Goal: Task Accomplishment & Management: Manage account settings

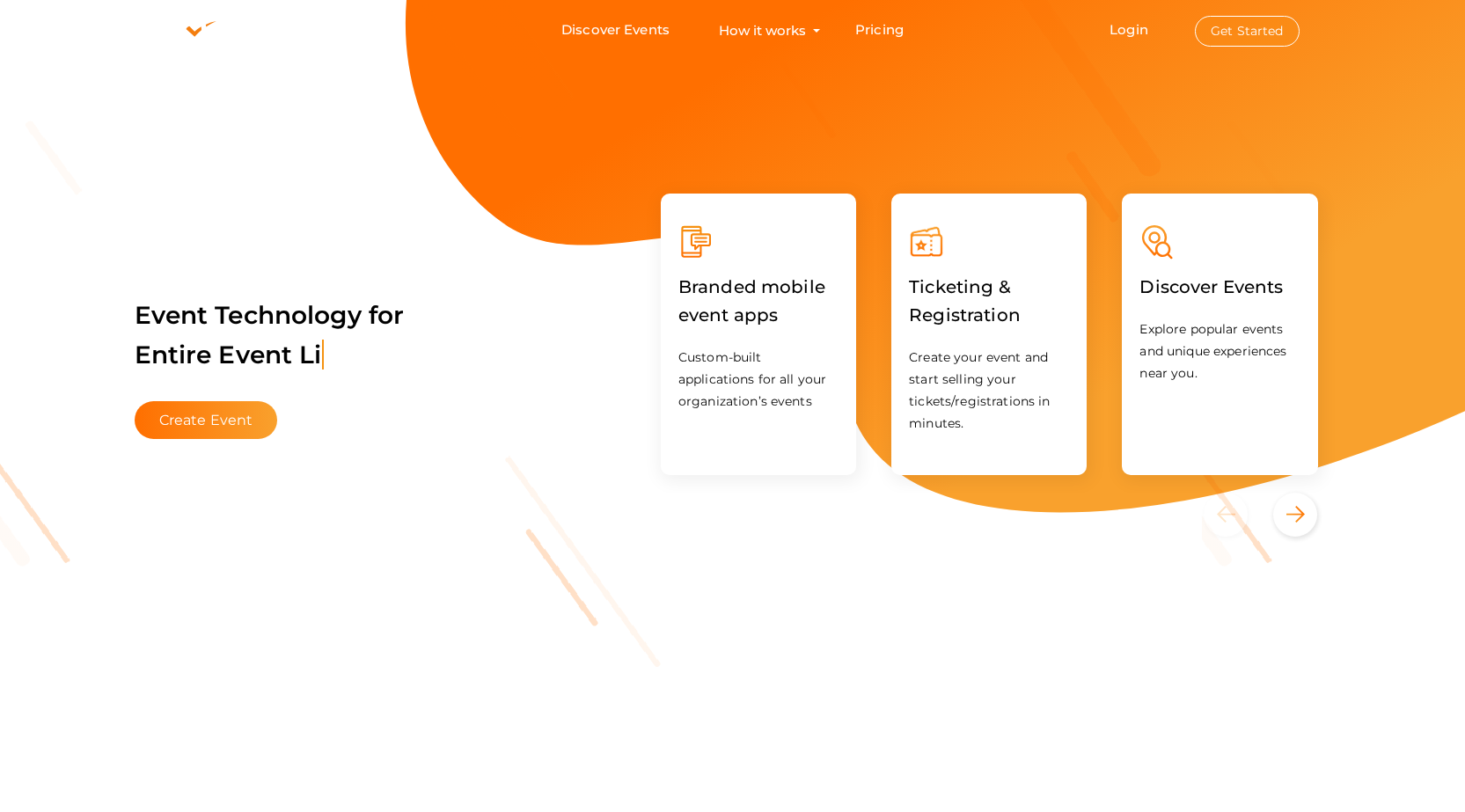
click at [1257, 22] on button "Get Started" at bounding box center [1248, 31] width 105 height 31
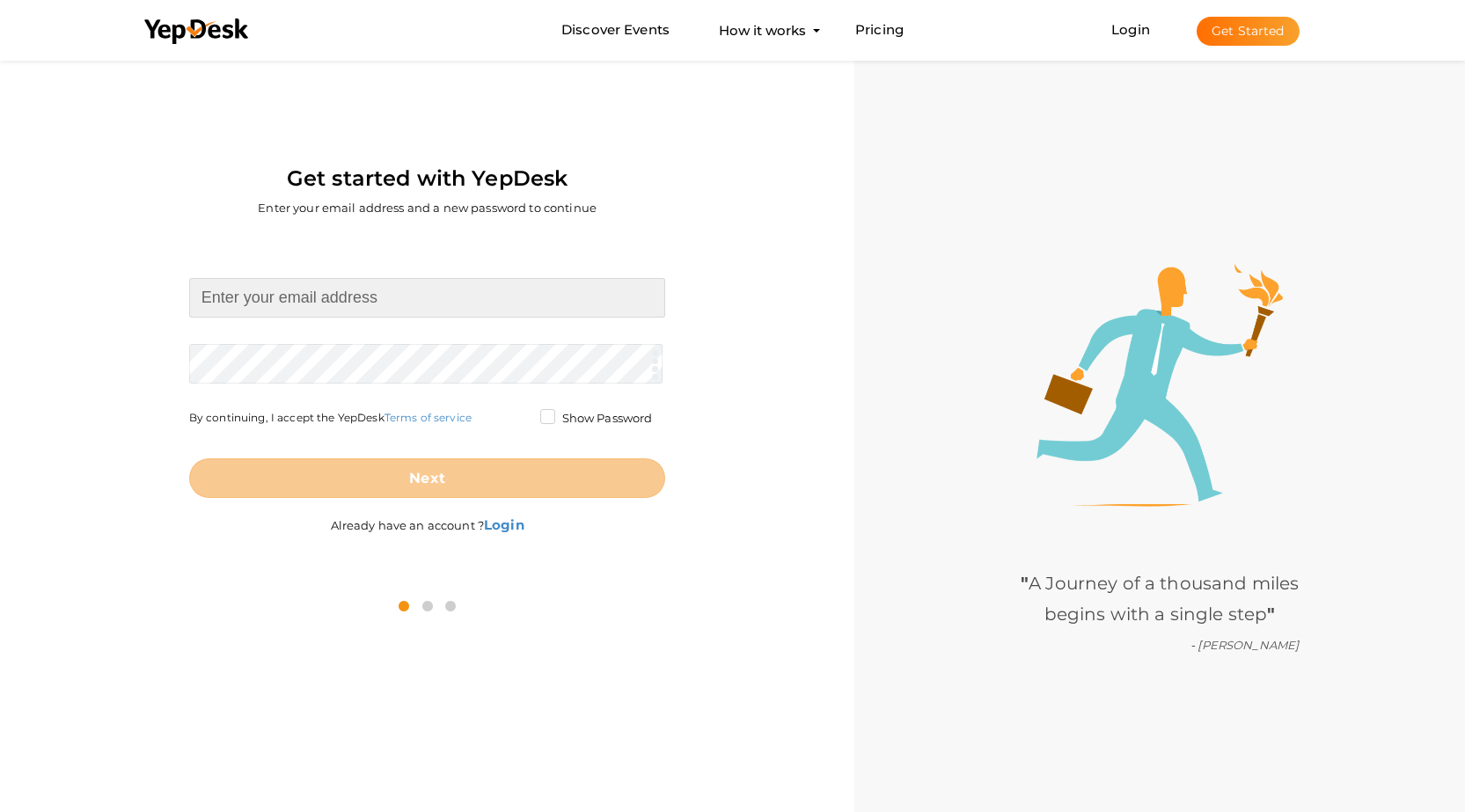
click at [332, 303] on input at bounding box center [427, 298] width 477 height 39
type input "DigicornsShopify@proton.me"
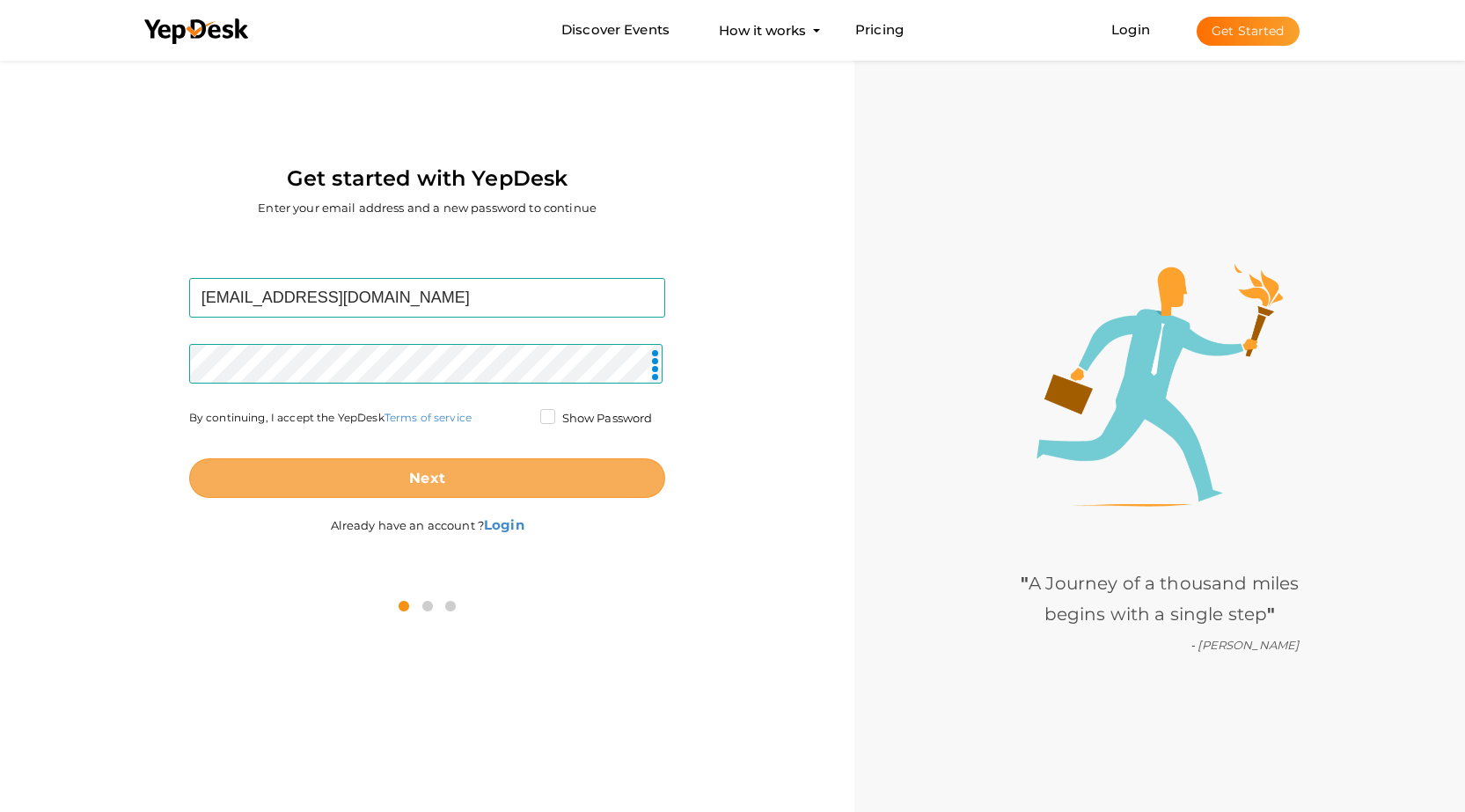
click at [387, 468] on button "Next" at bounding box center [427, 478] width 477 height 39
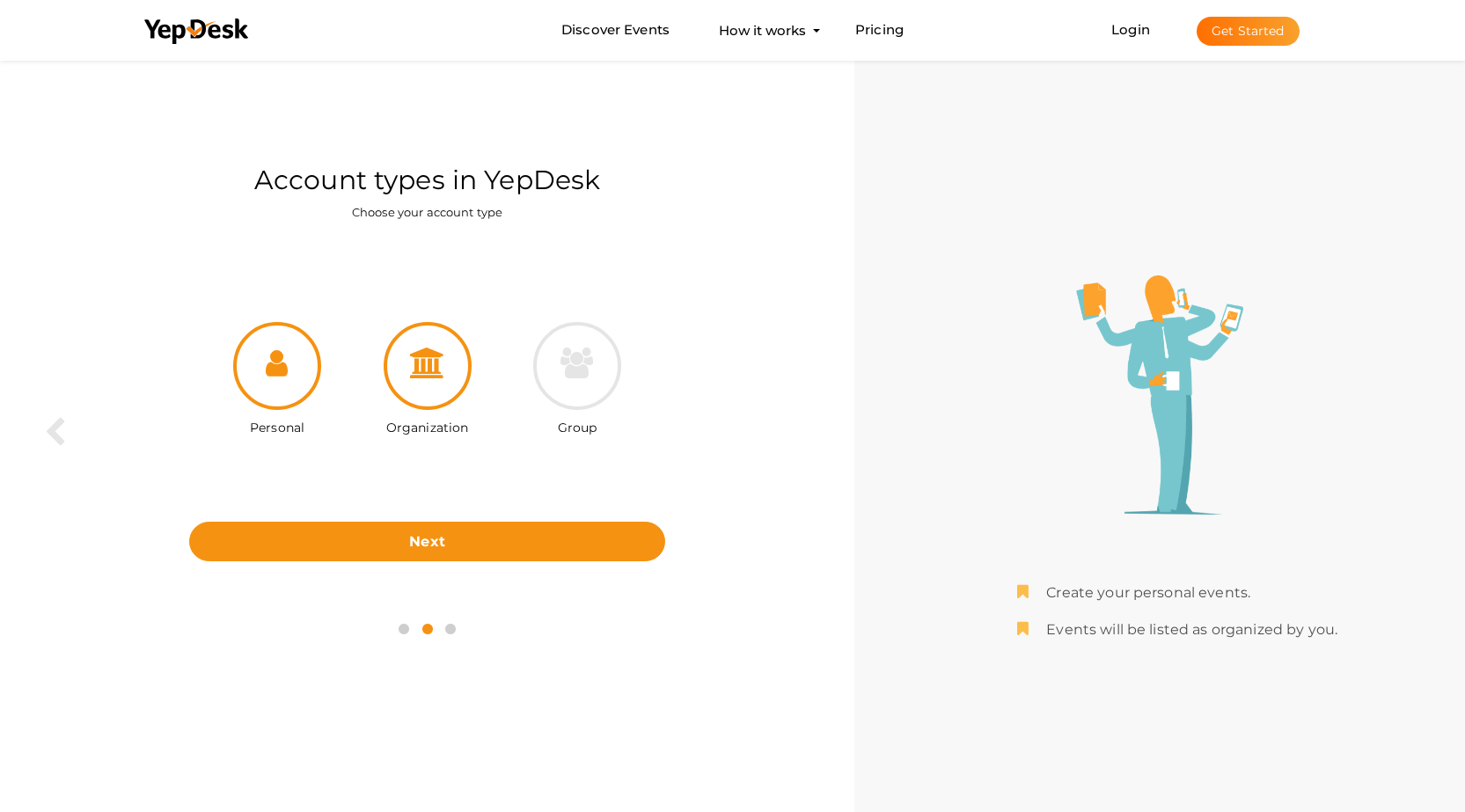
click at [456, 371] on div at bounding box center [428, 366] width 88 height 88
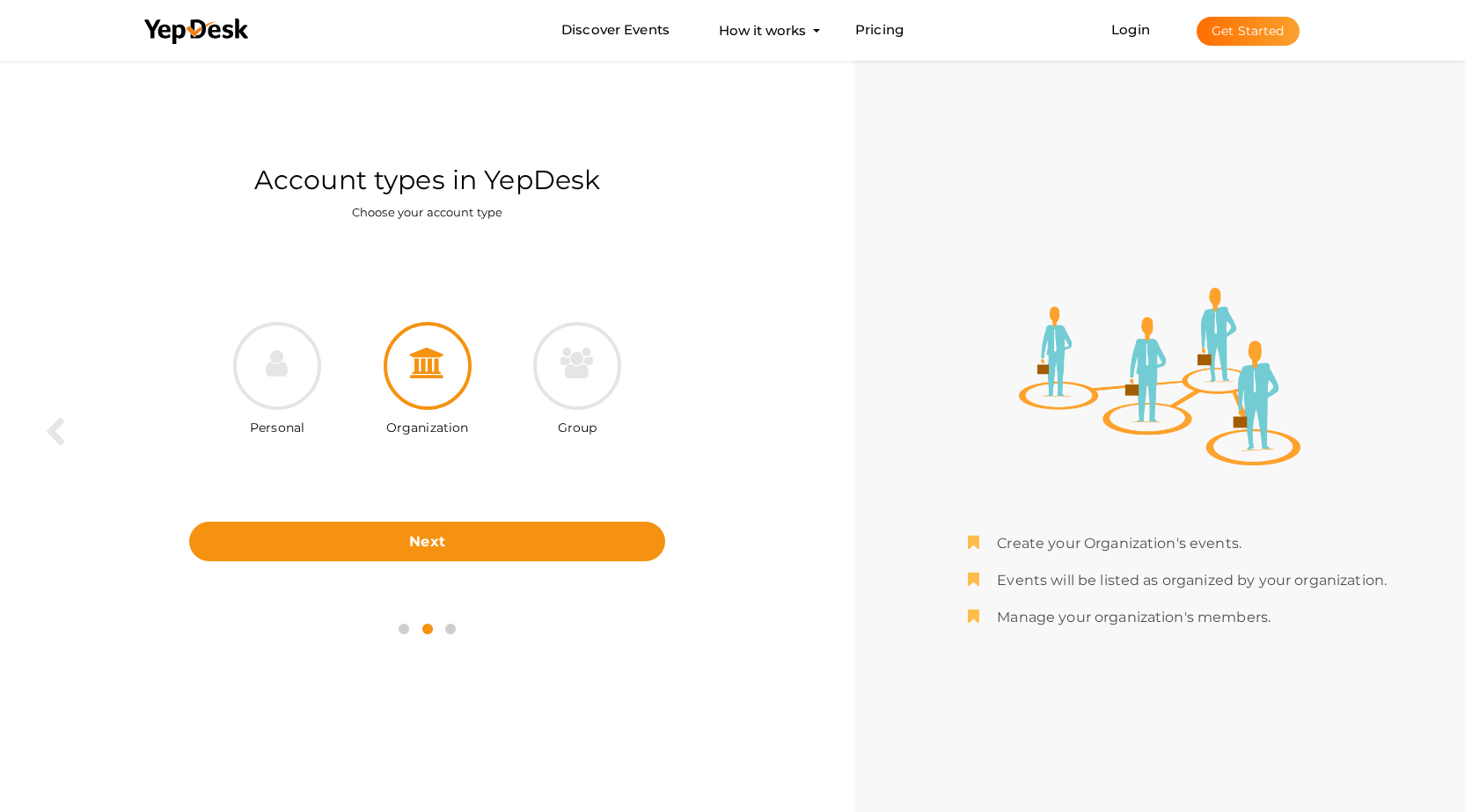
click at [486, 509] on div "Personal Organization Group" at bounding box center [427, 402] width 477 height 240
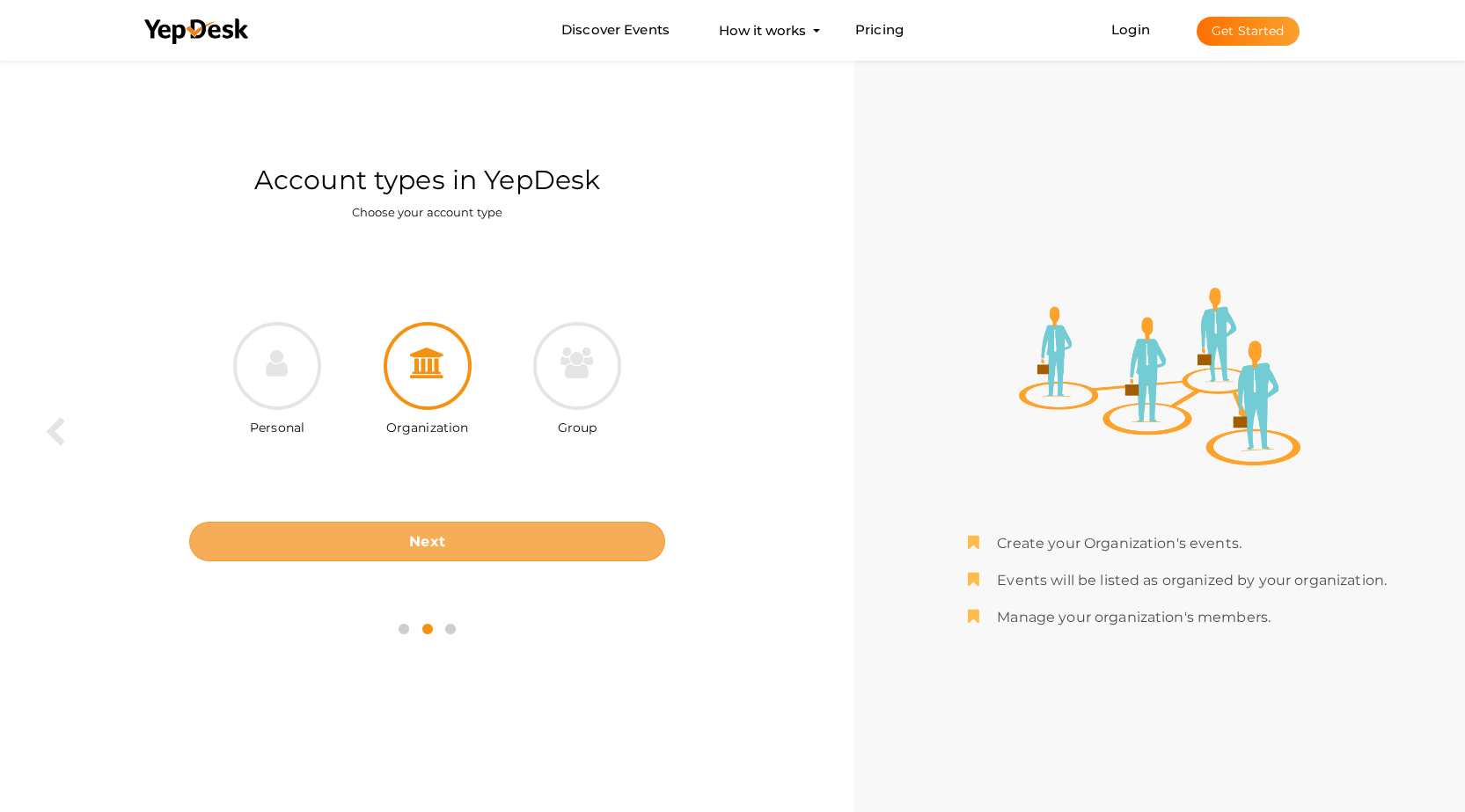
click at [470, 538] on button "Next" at bounding box center [427, 542] width 477 height 39
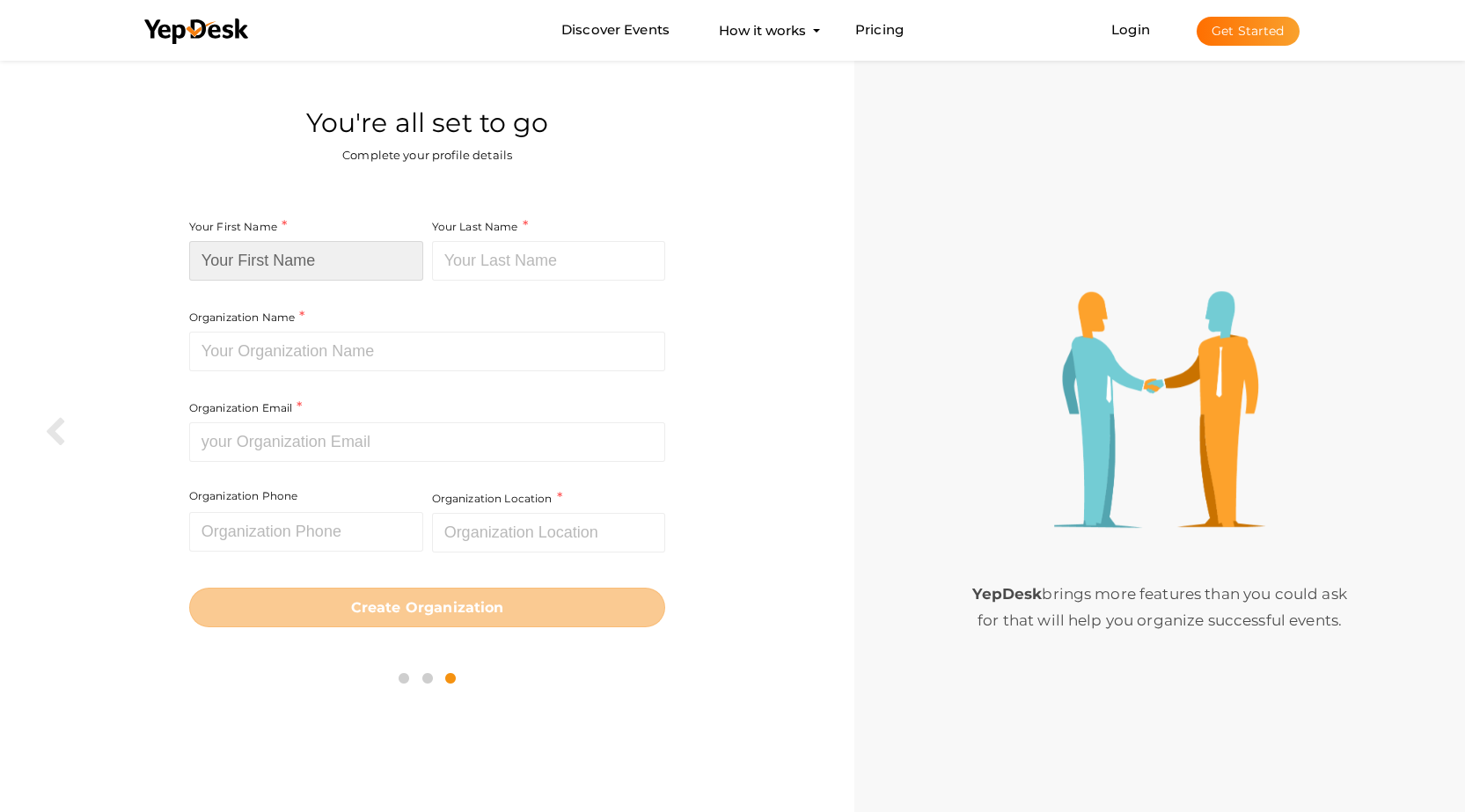
click at [321, 264] on input at bounding box center [305, 261] width 234 height 39
paste input "Digicorns Shopify"
drag, startPoint x: 274, startPoint y: 266, endPoint x: 398, endPoint y: 253, distance: 124.7
click at [398, 253] on input "Digicorns Shopify" at bounding box center [305, 261] width 234 height 39
type input "Digicorns"
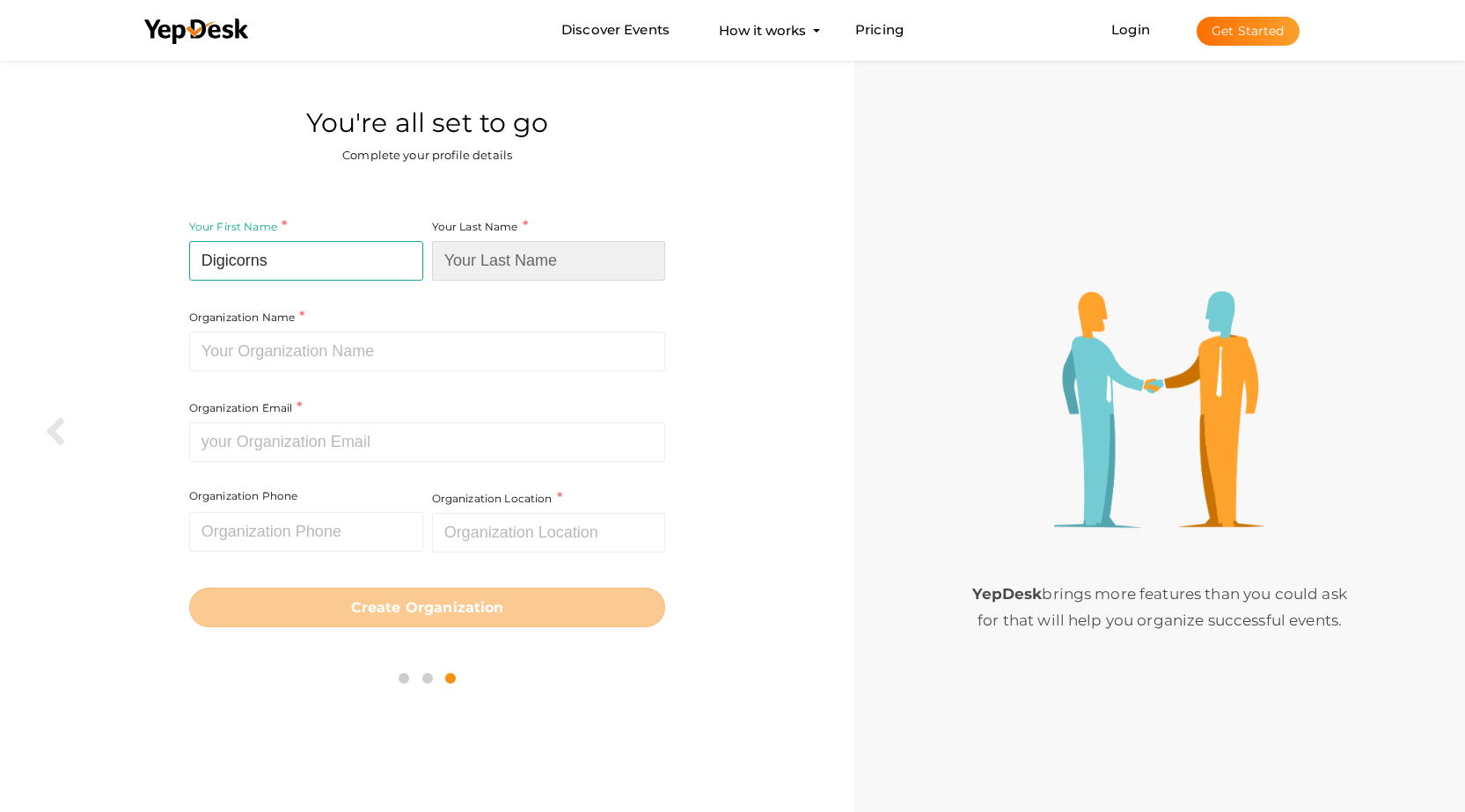
click at [500, 260] on input at bounding box center [548, 261] width 234 height 39
paste input "Shopify"
type input "Shopify"
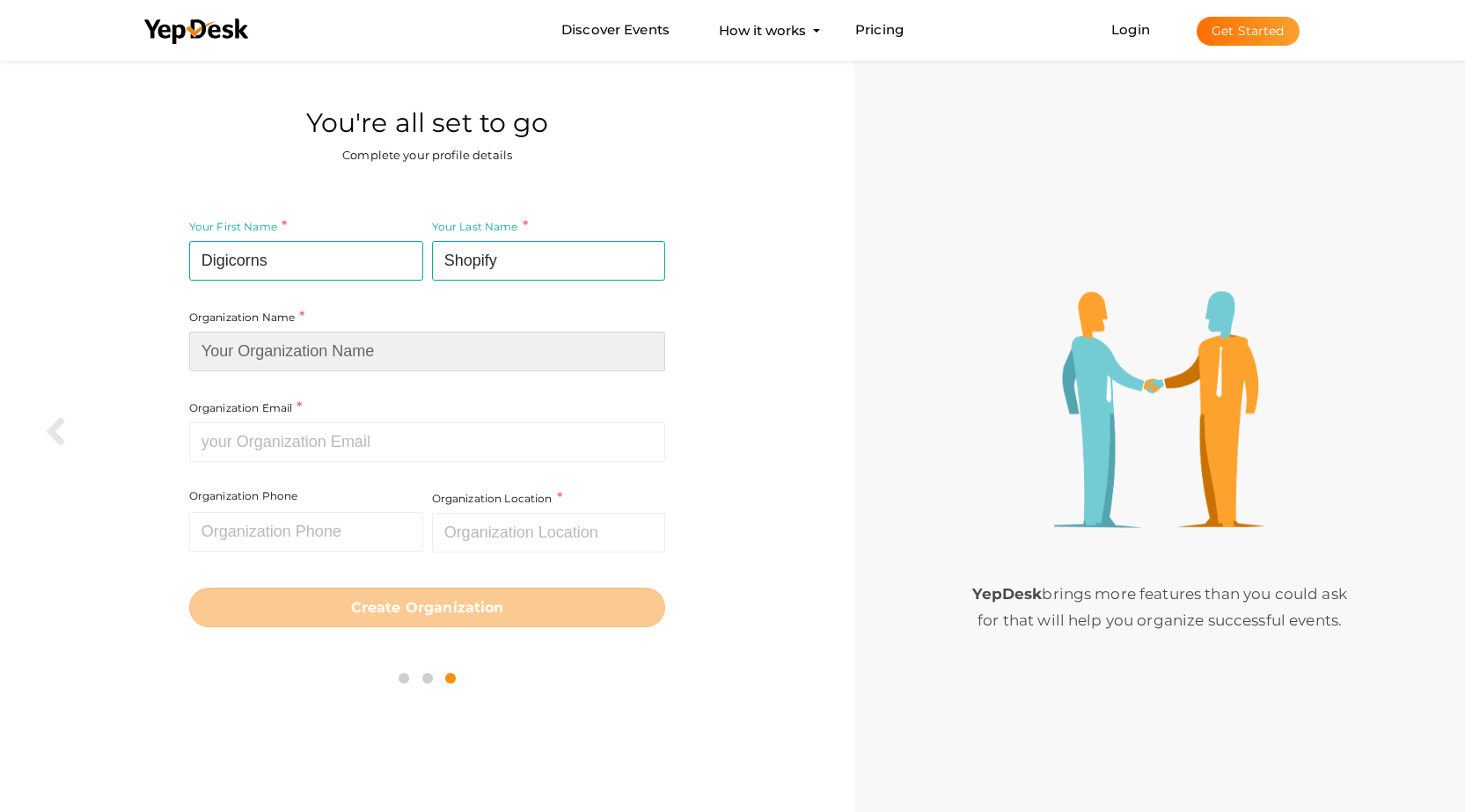
click at [295, 360] on input at bounding box center [427, 351] width 477 height 39
paste input "Digicorns Shopify"
type input "Digicorns Shopify"
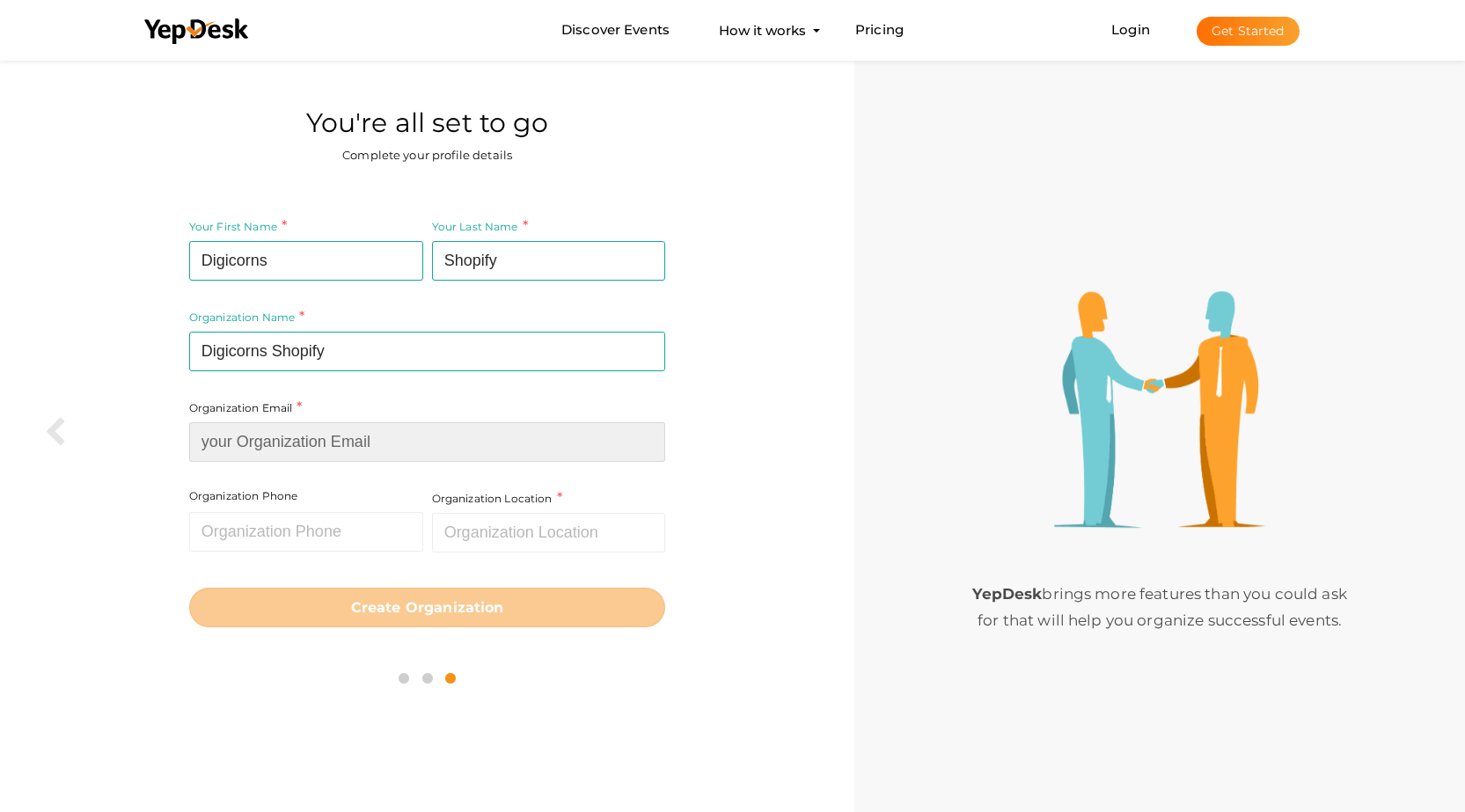
click at [279, 456] on input at bounding box center [427, 442] width 477 height 39
paste input "info@digicorns.com"
type input "info@digicorns.com"
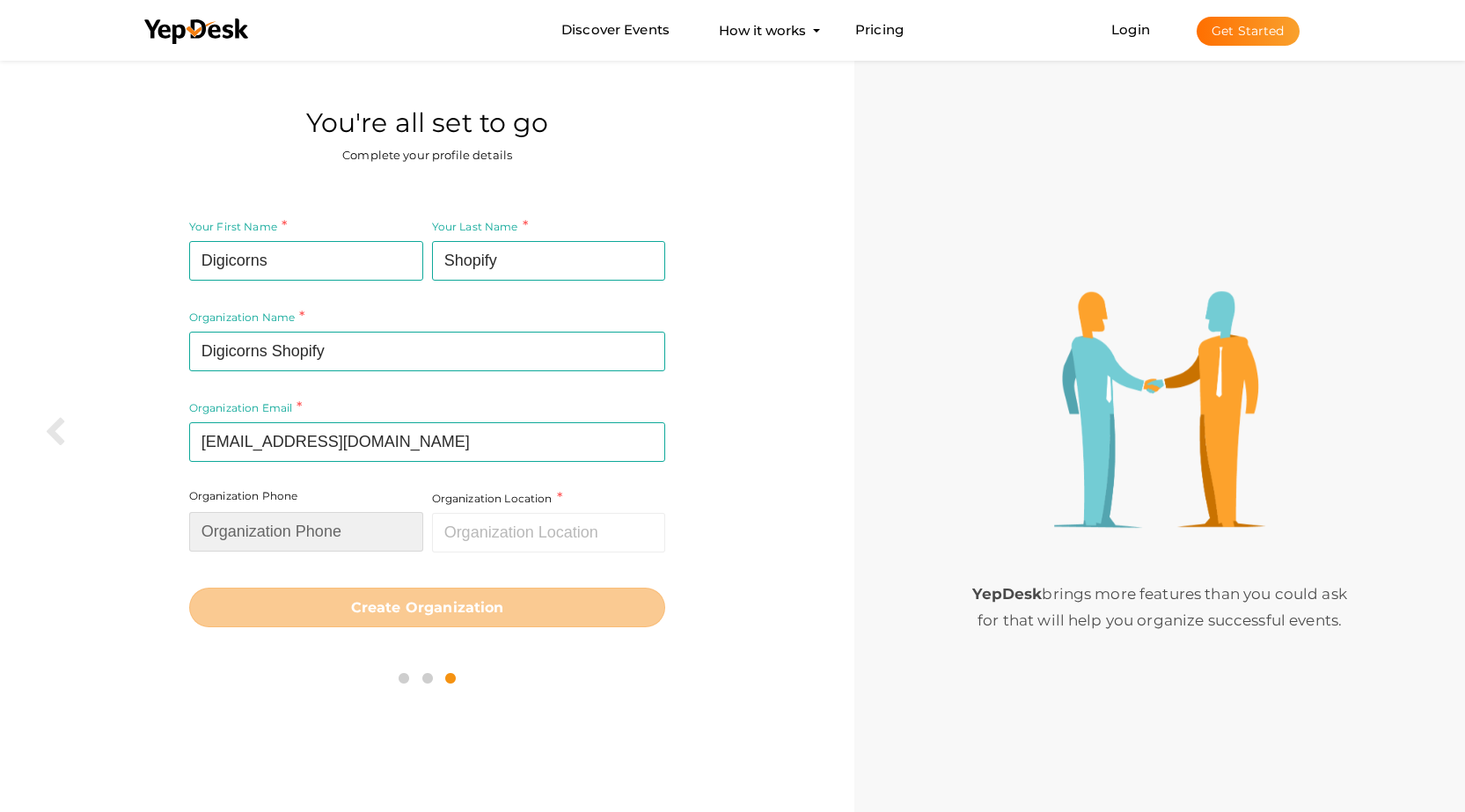
click at [309, 533] on input "text" at bounding box center [305, 531] width 234 height 39
paste input "+1 304-300-0104"
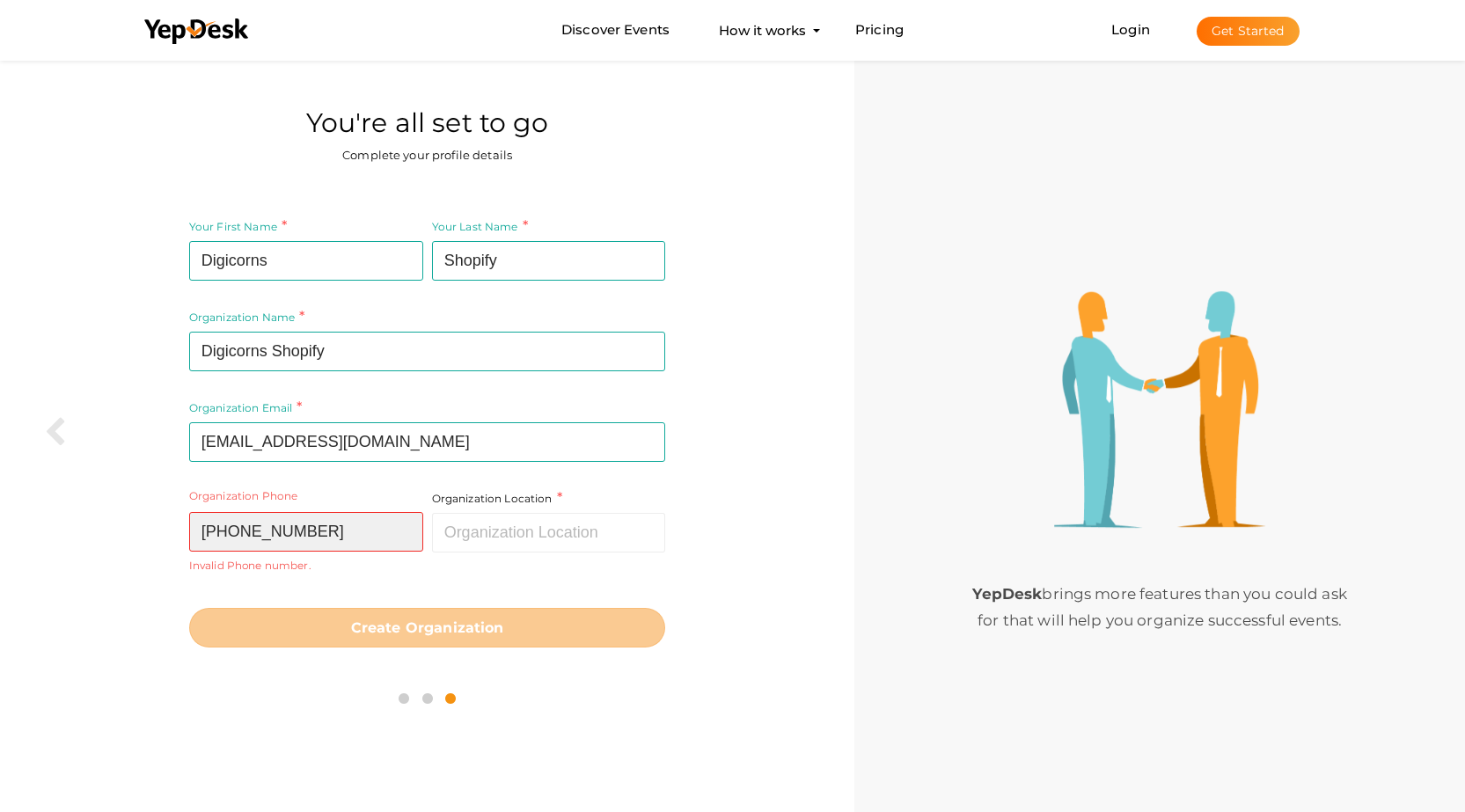
type input "+1 304-300-0104"
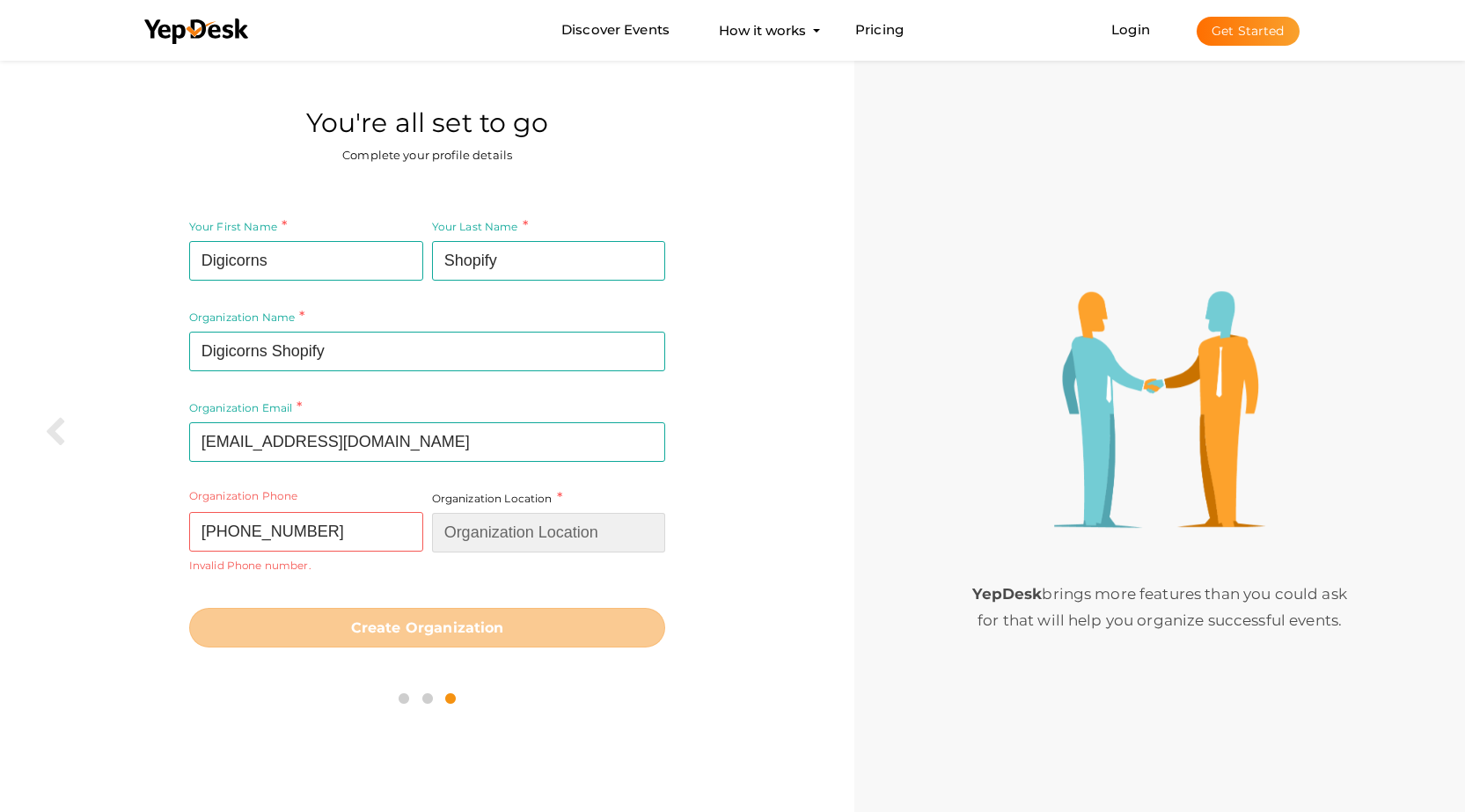
click at [489, 534] on input "text" at bounding box center [548, 532] width 234 height 39
type input "United States"
click at [263, 532] on input "+1 304-300-0104" at bounding box center [305, 531] width 234 height 39
click at [258, 526] on input "+1 304-300-0104" at bounding box center [305, 531] width 234 height 39
click at [283, 532] on input "+1 304300-0104" at bounding box center [305, 531] width 234 height 39
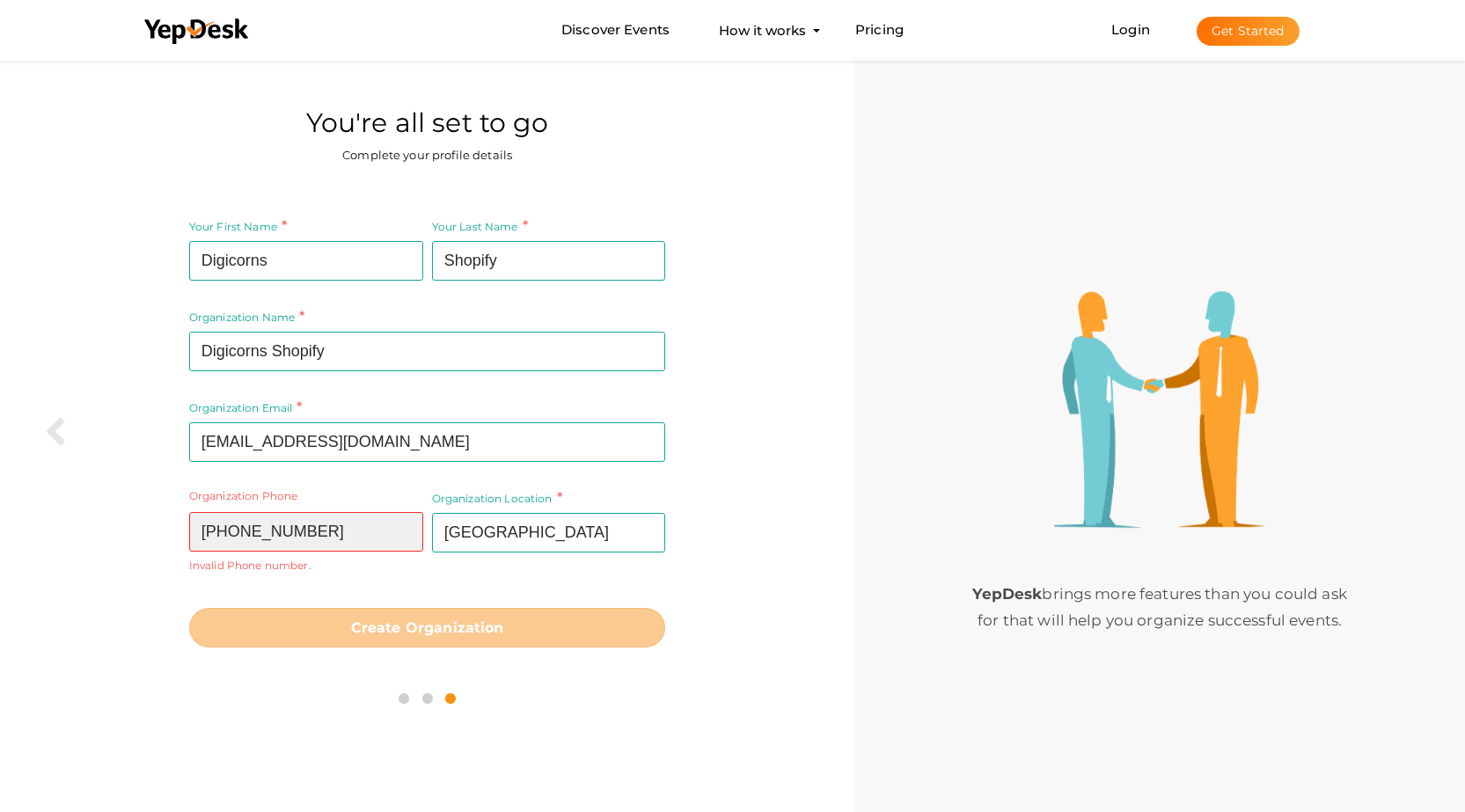
click at [344, 540] on input "+1 3043000104" at bounding box center [305, 531] width 234 height 39
click at [233, 528] on input "+1 3043000104" at bounding box center [305, 531] width 234 height 39
click at [226, 529] on input "+1 3043000104" at bounding box center [305, 531] width 234 height 39
click at [215, 531] on input "+13043000104" at bounding box center [305, 531] width 234 height 39
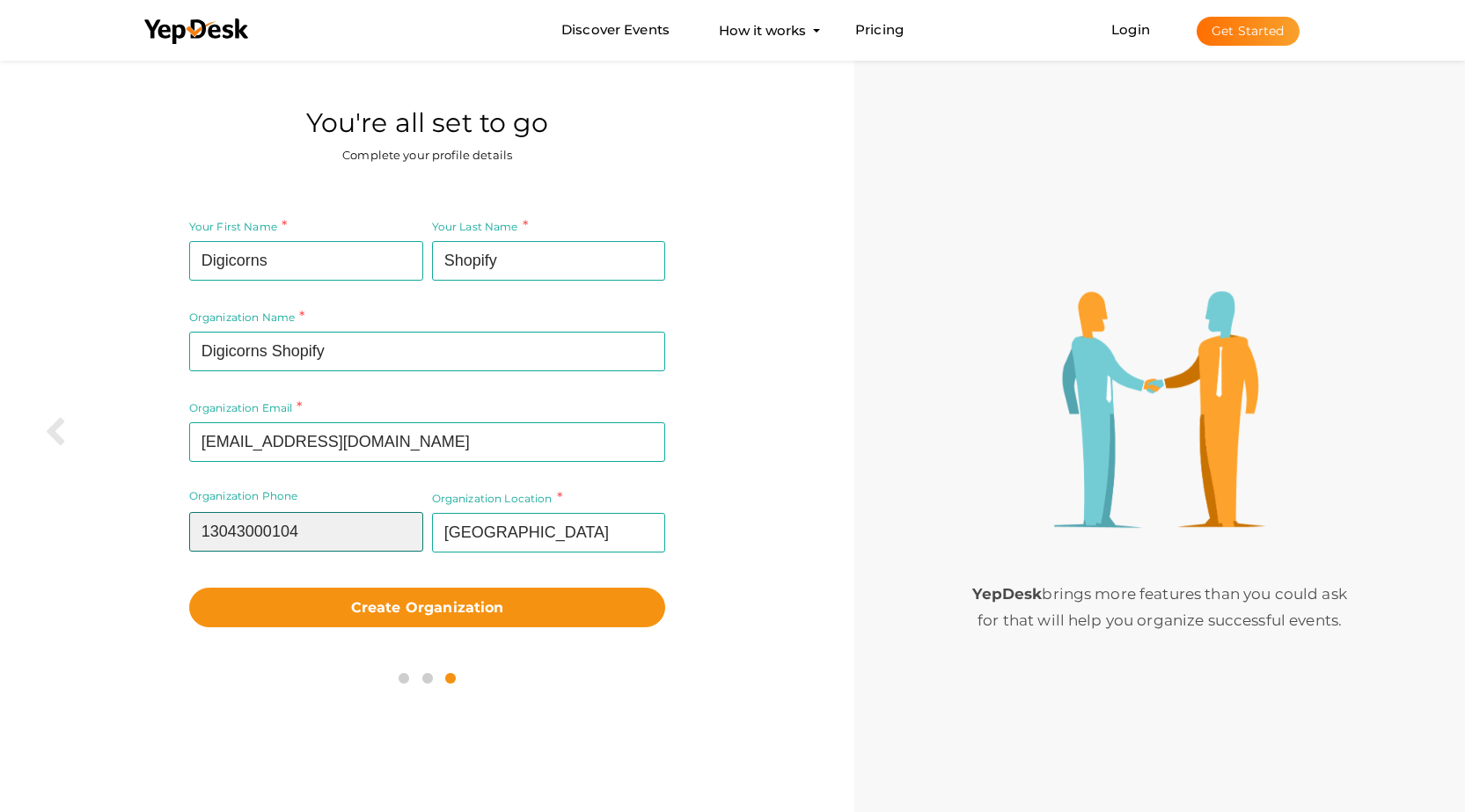
type input "13043000104"
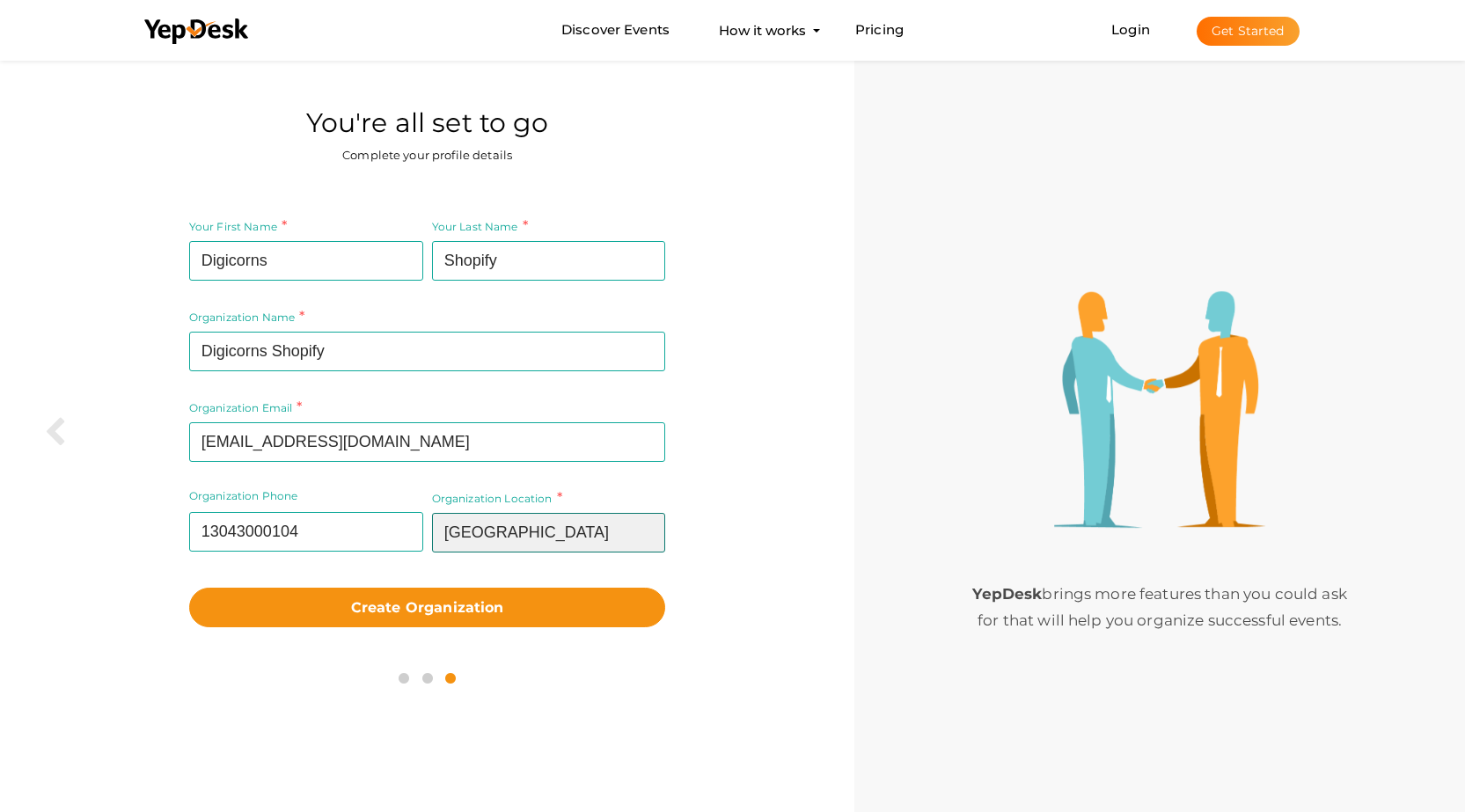
click at [563, 539] on input "United States" at bounding box center [548, 532] width 234 height 39
paste input "448 N San Mateo Dr, San Mateo, CA 94401"
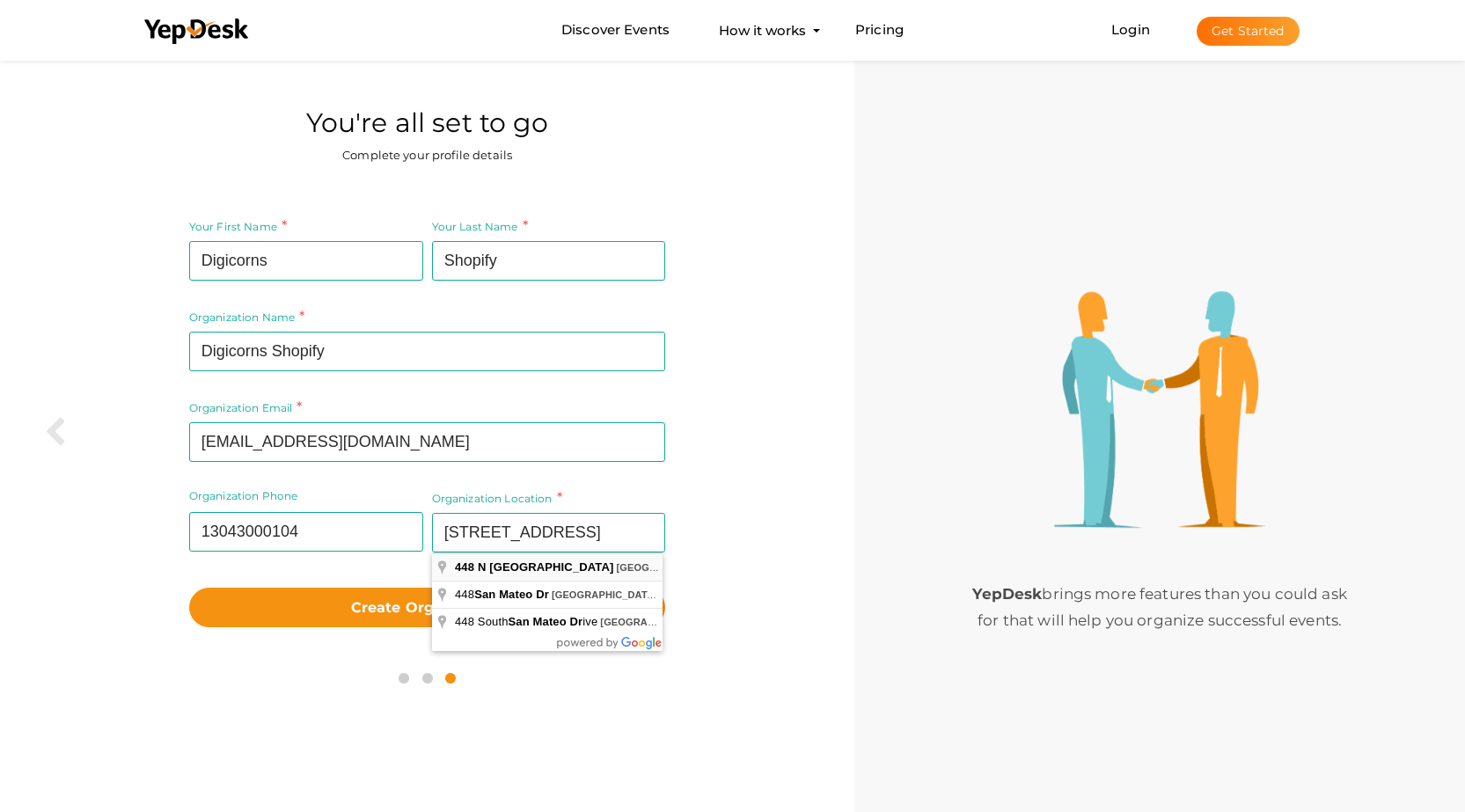
type input "448 N San Mateo Dr, San Mateo, CA 94401, USA"
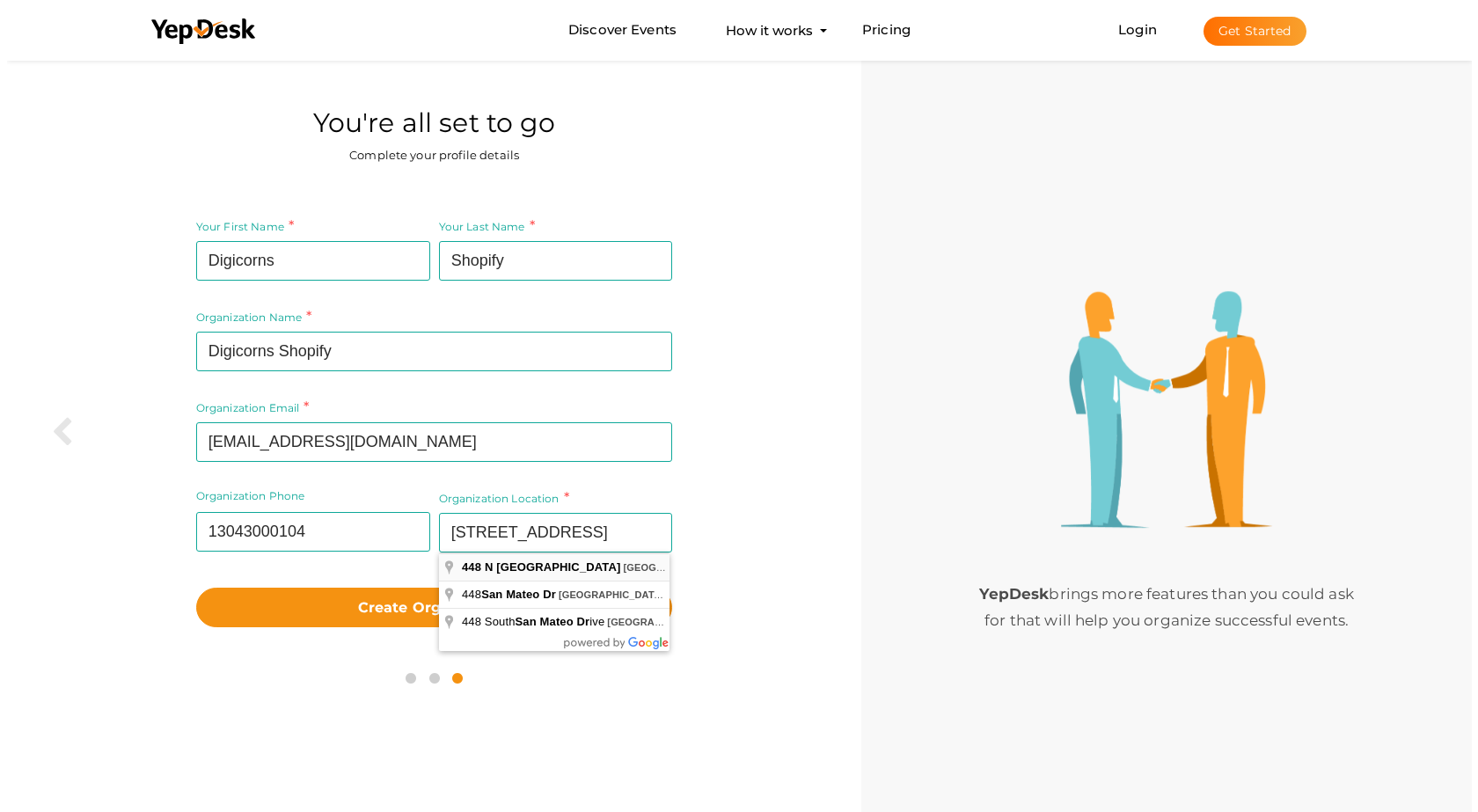
scroll to position [0, 0]
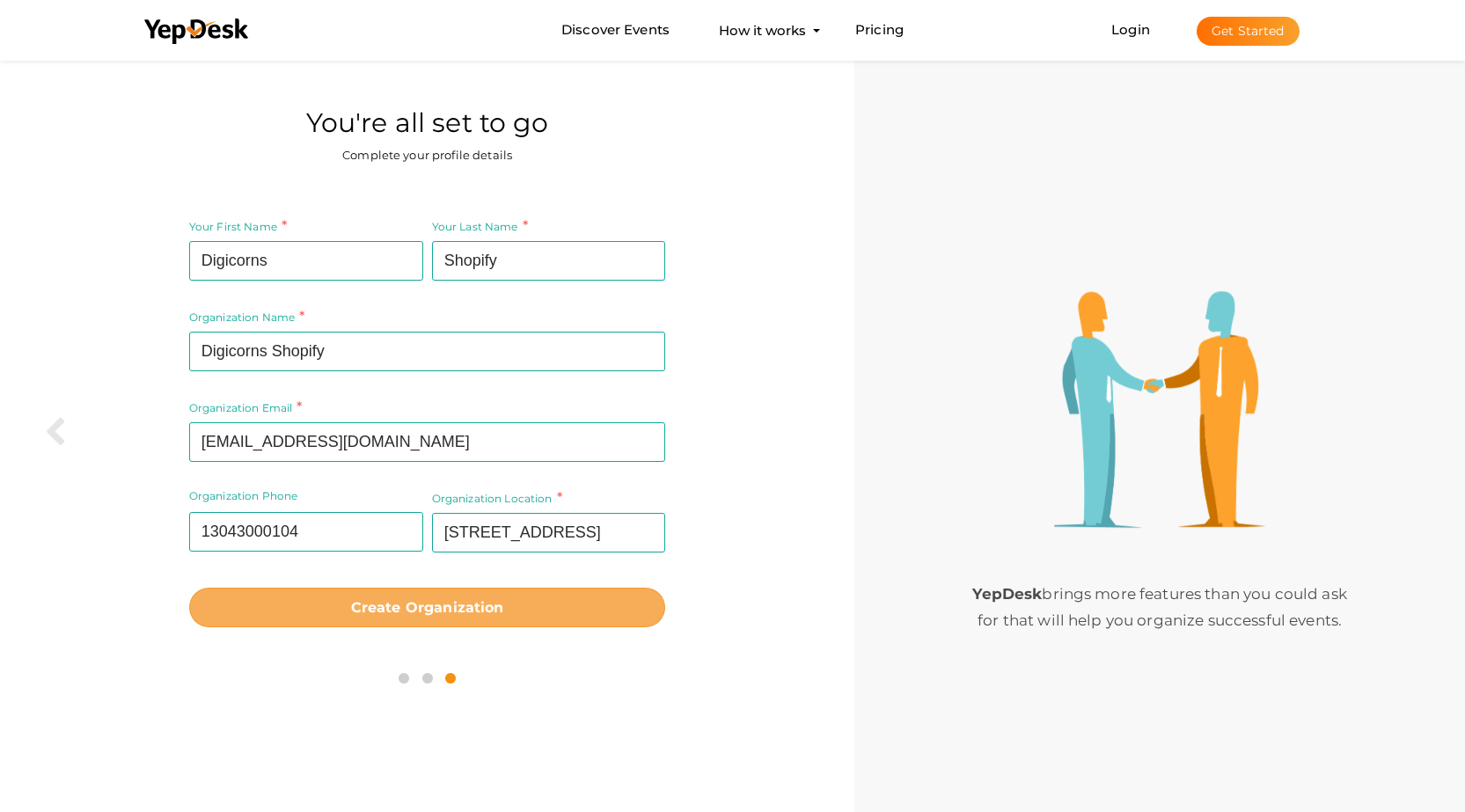
click at [485, 605] on b "Create Organization" at bounding box center [427, 607] width 153 height 17
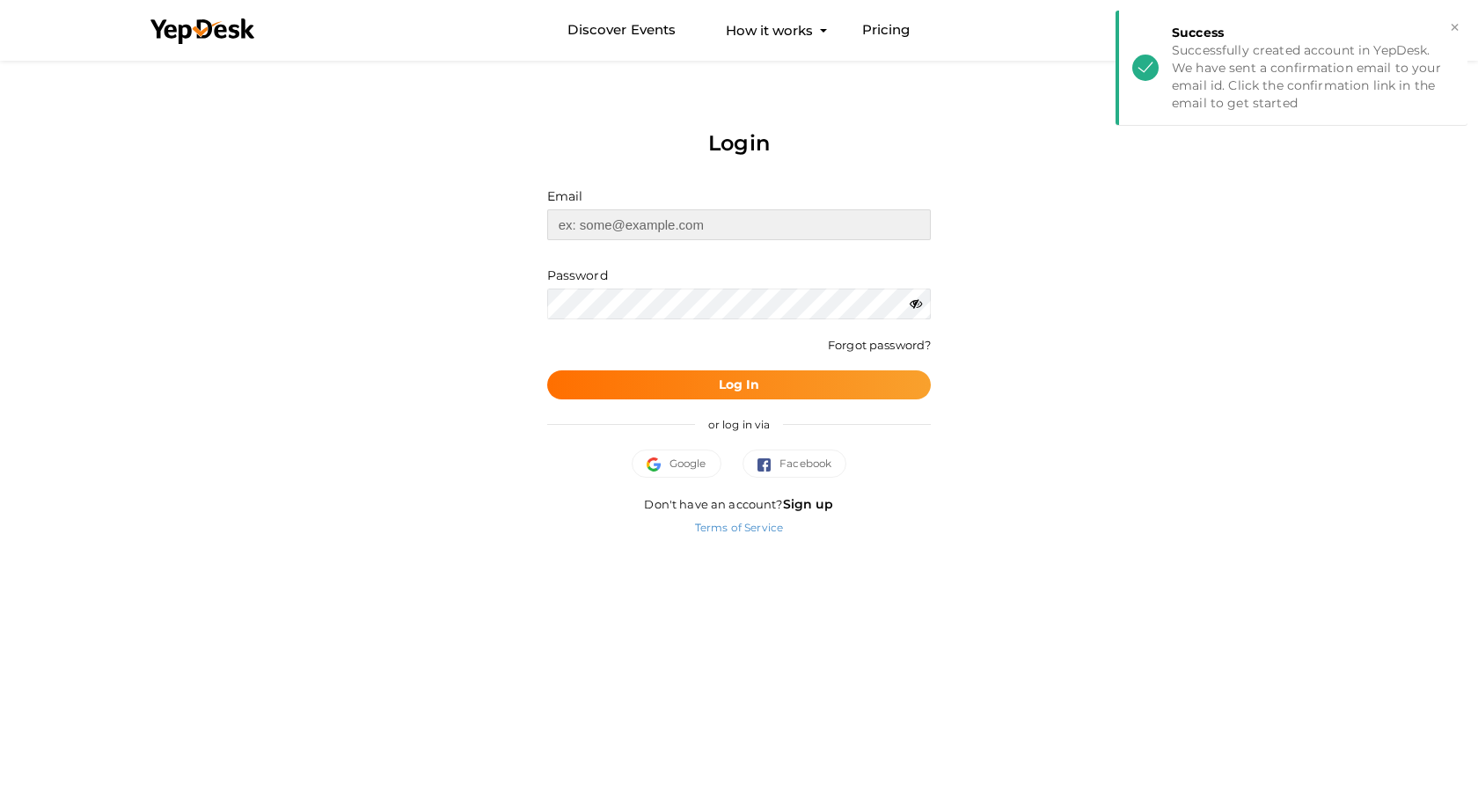
type input "DigicornsShopify@proton.me"
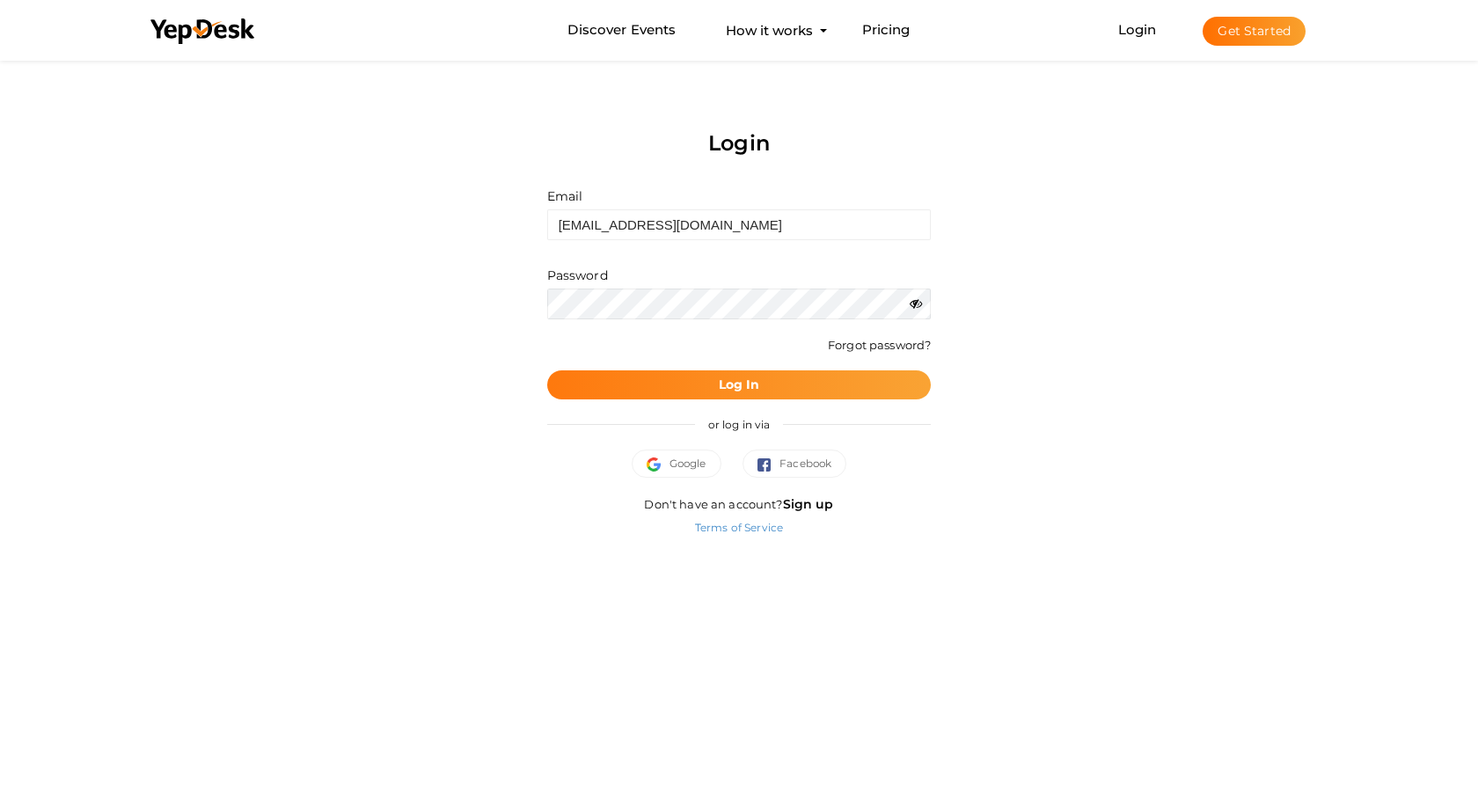
click at [728, 384] on b "Log In" at bounding box center [740, 384] width 41 height 16
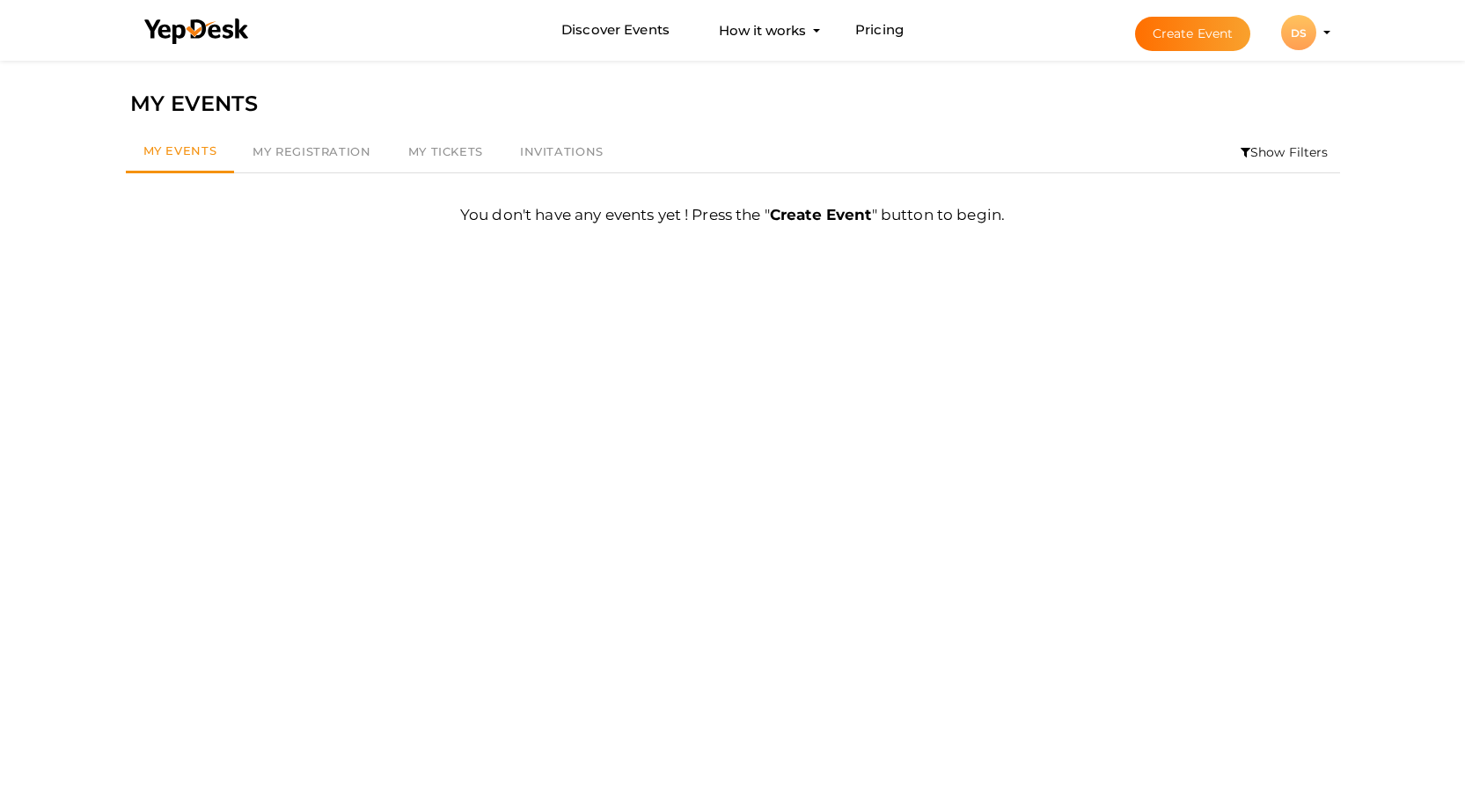
click at [1319, 37] on button "DS DS Digicorns Shopify digicornsshopify@proton.me Personal Profile My Events A…" at bounding box center [1299, 32] width 46 height 37
click at [1317, 34] on profile-pic "DS" at bounding box center [1298, 33] width 35 height 13
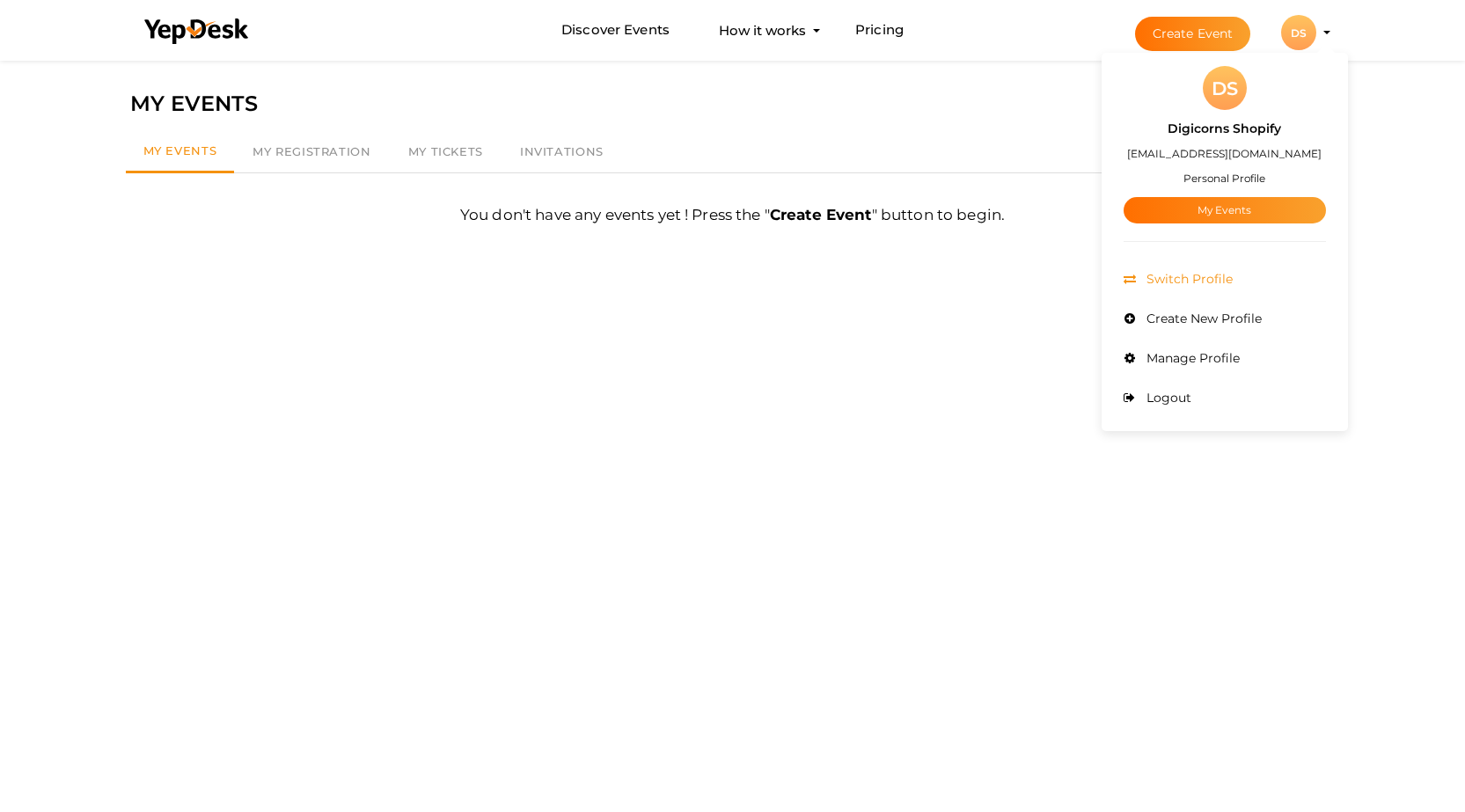
click at [1195, 283] on span "Switch Profile" at bounding box center [1187, 279] width 91 height 16
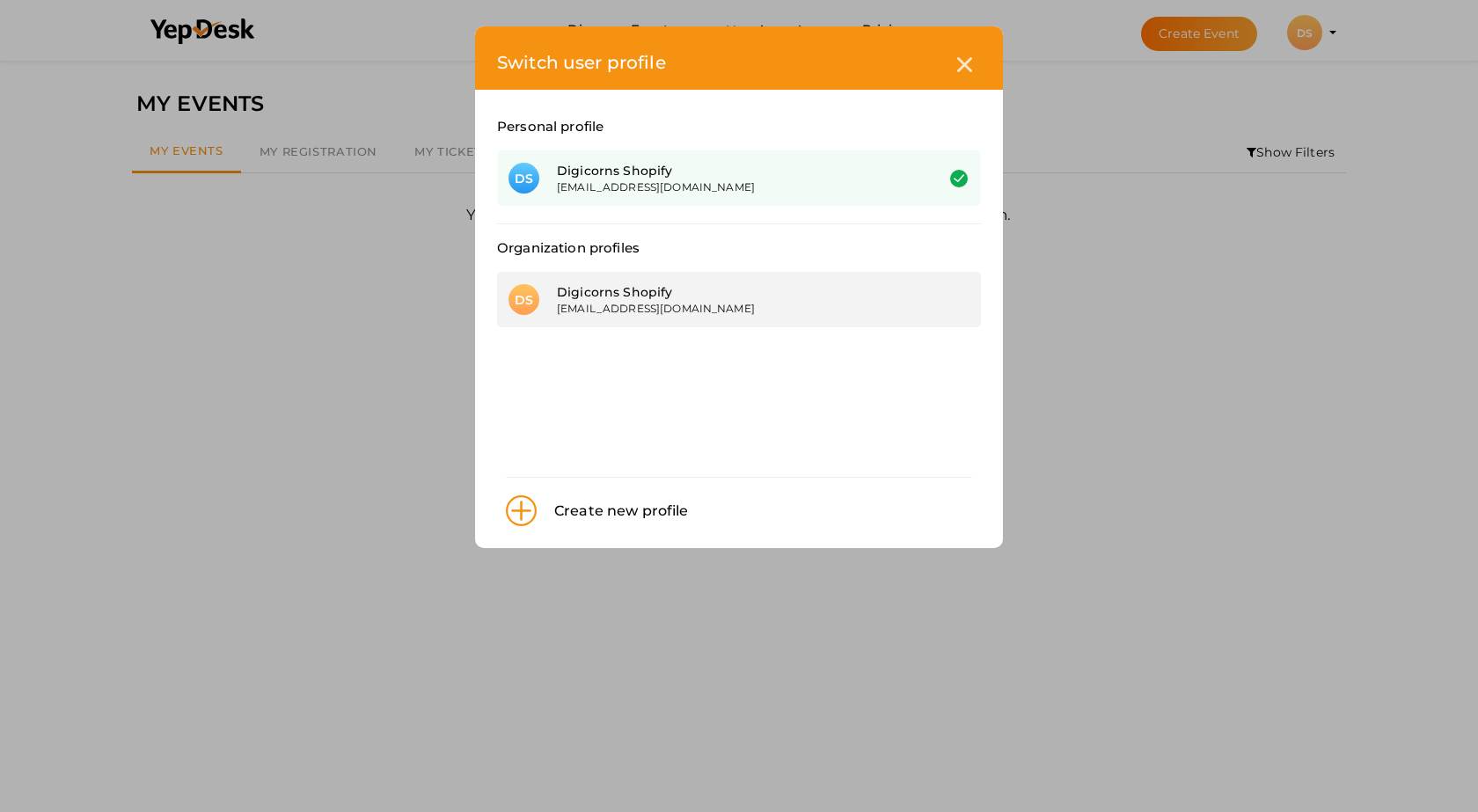
click at [706, 296] on div "Digicorns Shopify" at bounding box center [732, 292] width 351 height 18
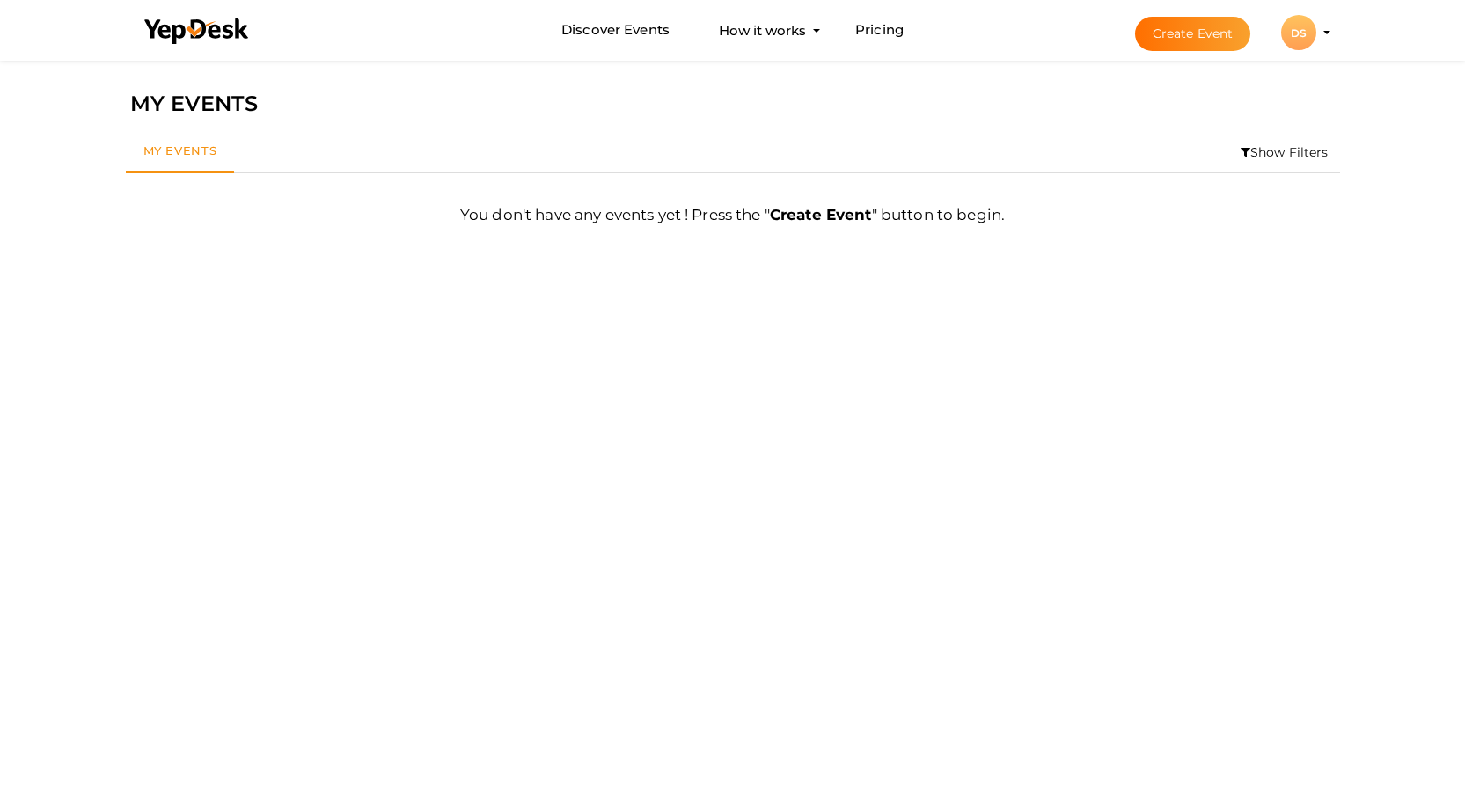
click at [1323, 42] on li "Create Event DS DS Digicorns Shopify digicornsshopify@proton.me Organization Pr…" at bounding box center [1217, 32] width 235 height 63
click at [1315, 31] on div "DS" at bounding box center [1298, 32] width 35 height 35
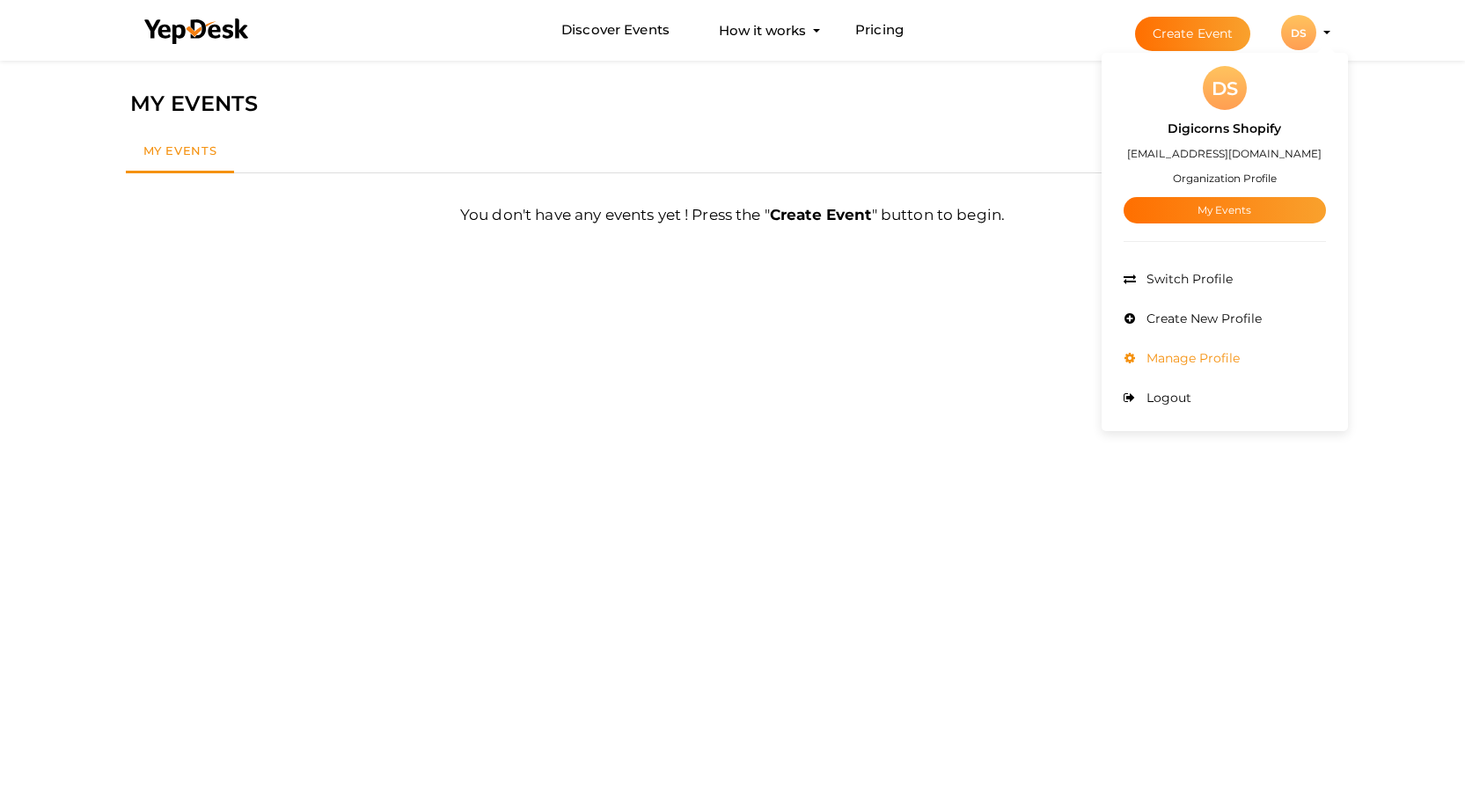
click at [1168, 365] on span "Manage Profile" at bounding box center [1191, 358] width 98 height 16
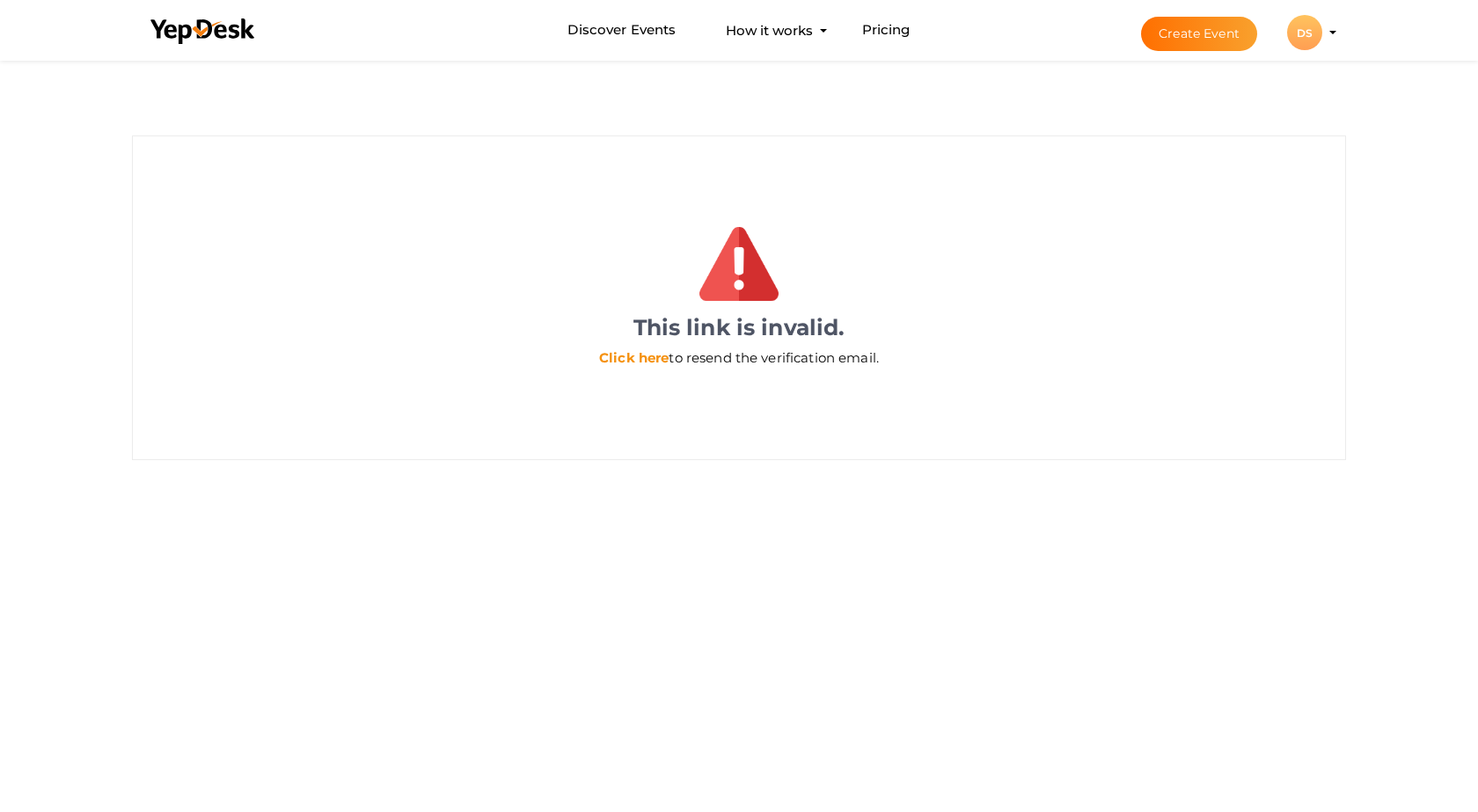
click at [624, 355] on link "Click here" at bounding box center [634, 358] width 69 height 17
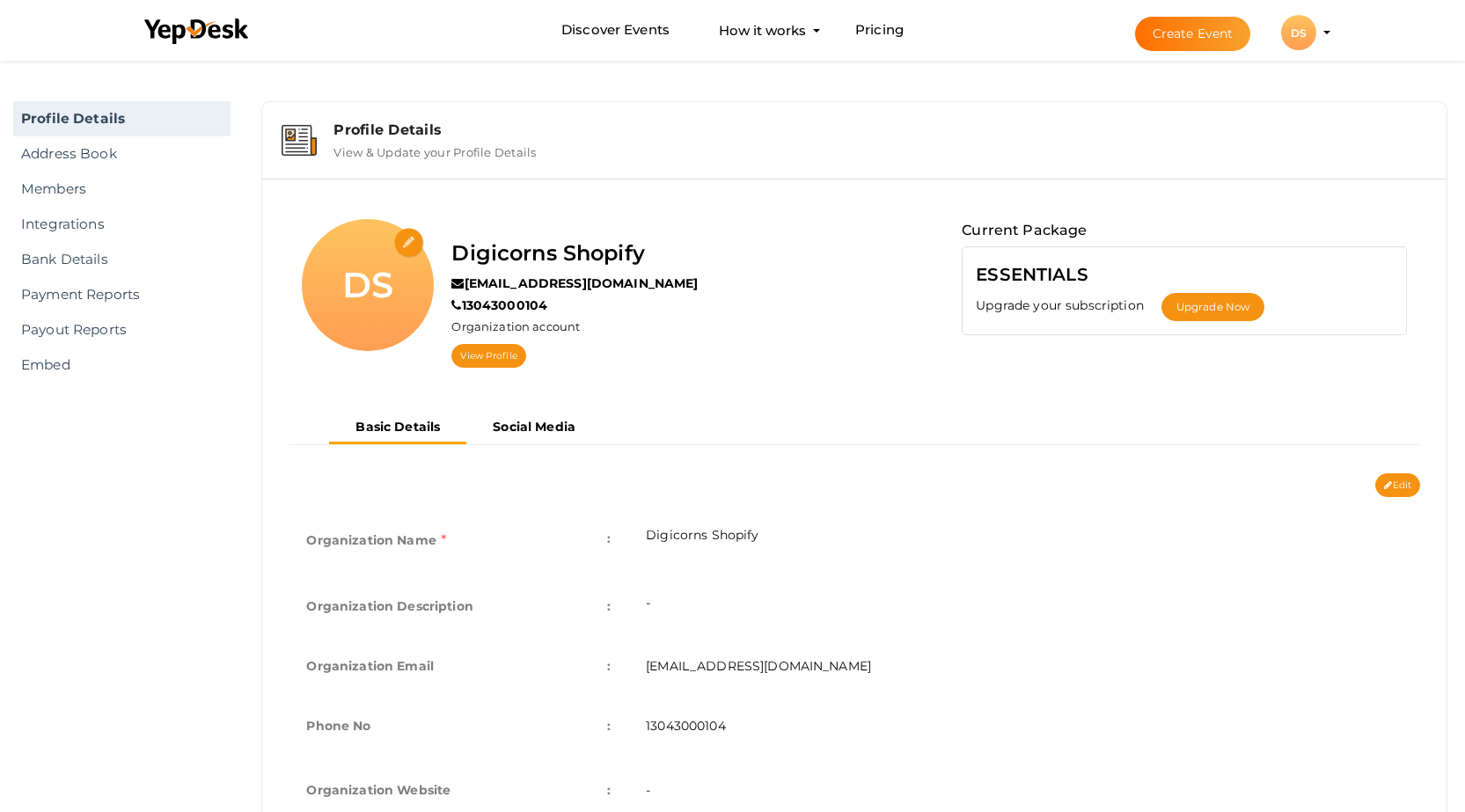
click at [409, 242] on input "file" at bounding box center [409, 243] width 31 height 31
type input "C:\fakepath\Digicorns - Logo.png"
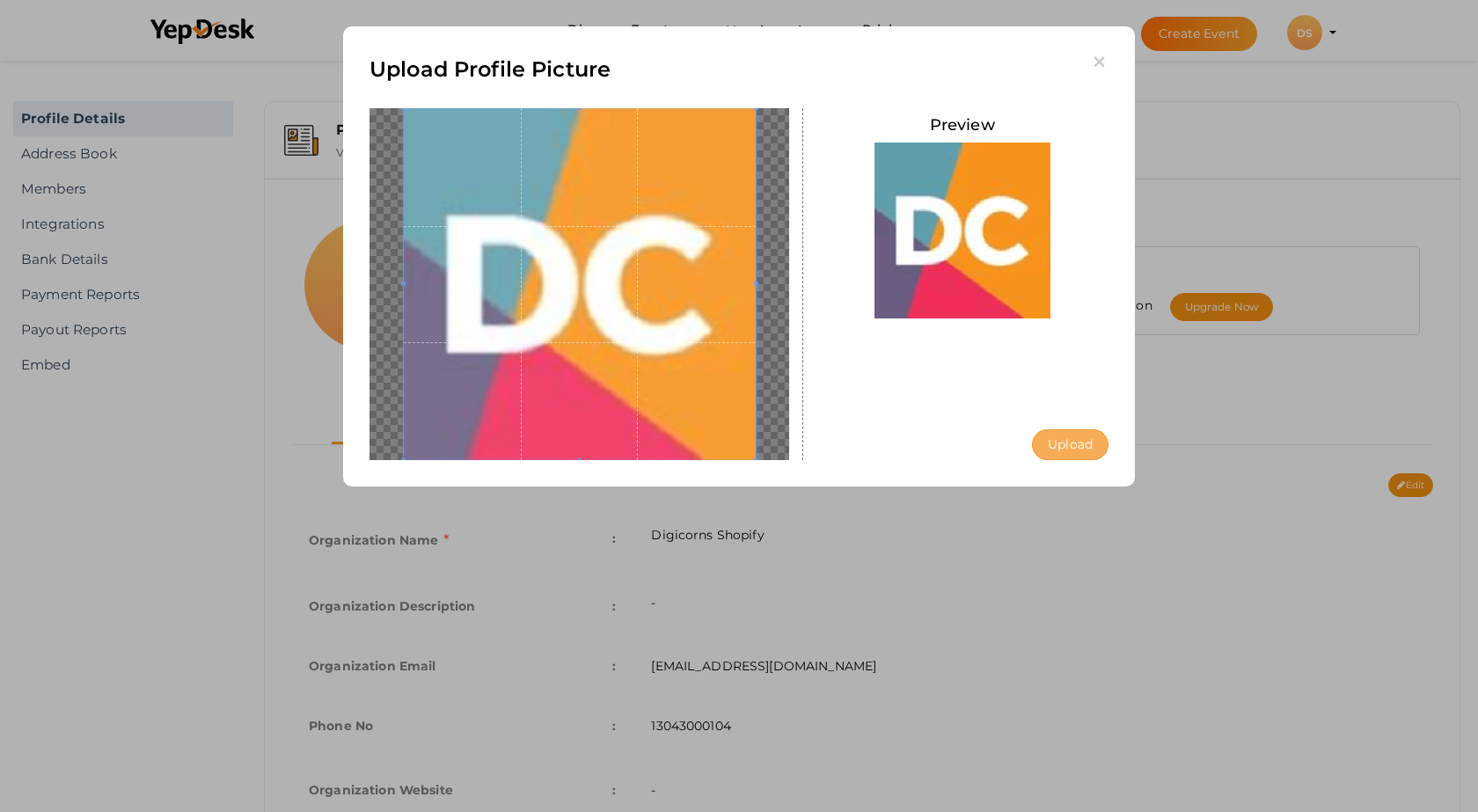
click at [1060, 436] on button "Upload" at bounding box center [1070, 444] width 77 height 31
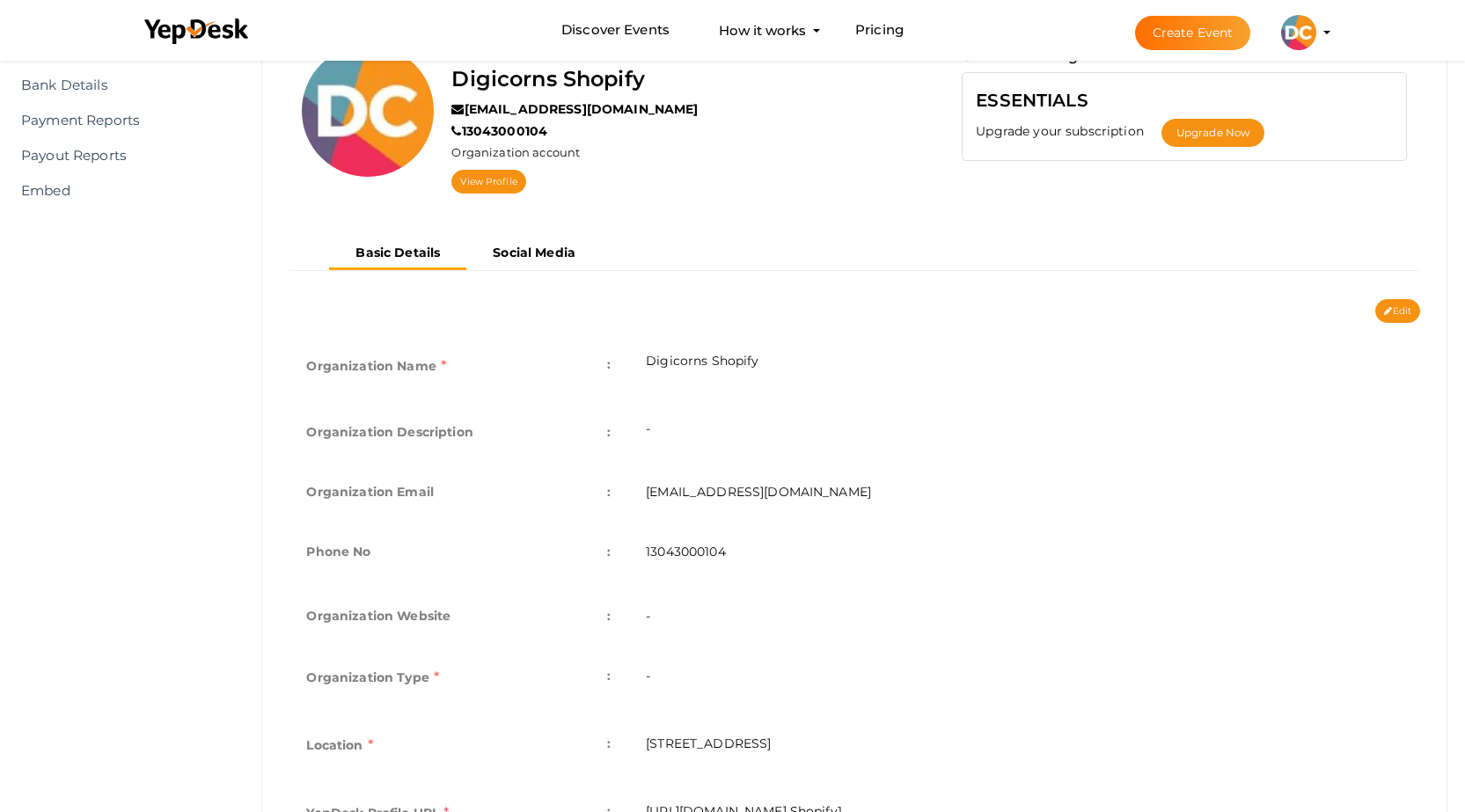
scroll to position [176, 0]
click at [1391, 308] on button "Edit" at bounding box center [1398, 309] width 45 height 23
type input "Digicorns Shopify"
type input "[EMAIL_ADDRESS][DOMAIN_NAME]"
type input "13043000104"
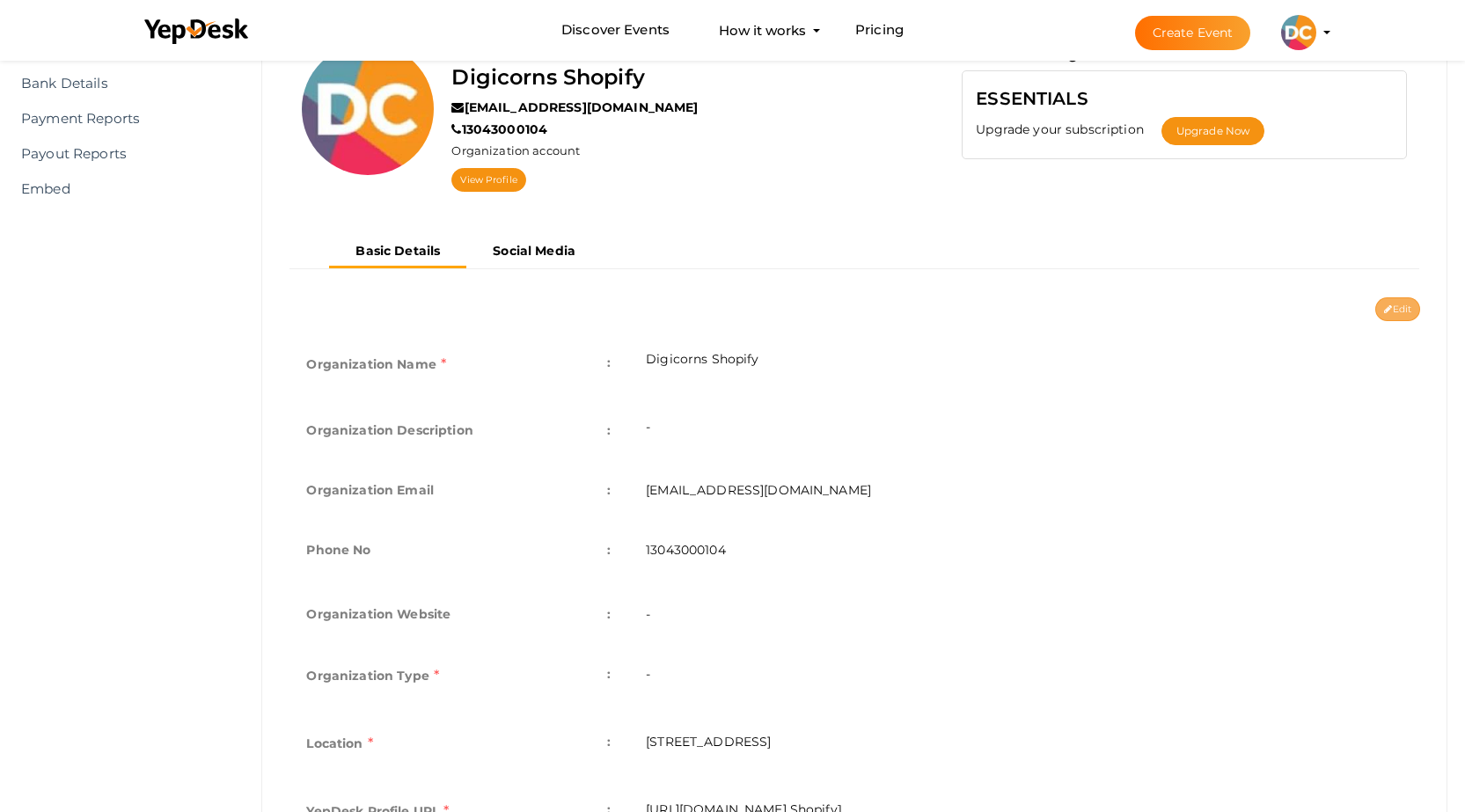
select select "9"
type input "[STREET_ADDRESS]"
type input "Digicorns Shopify1"
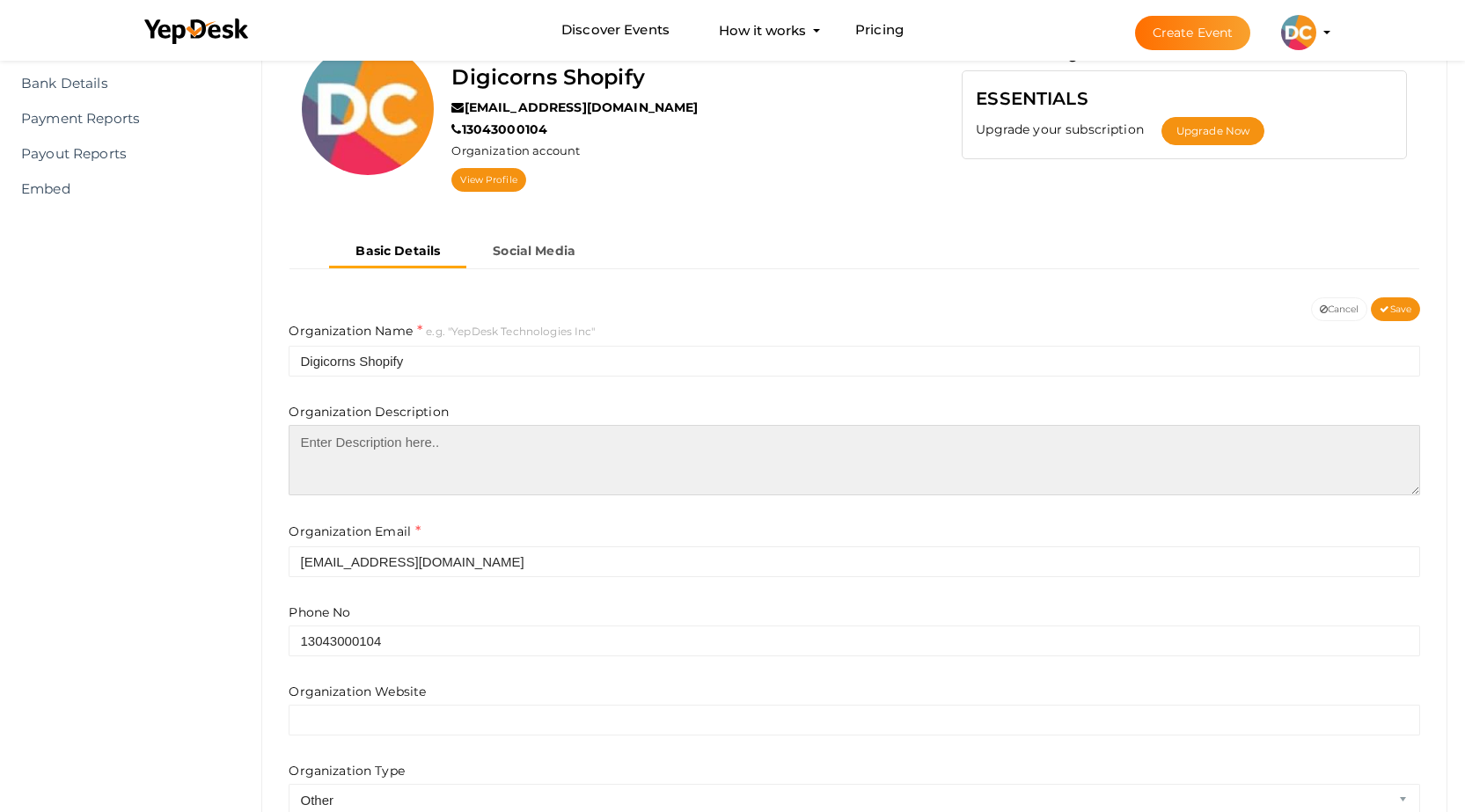
click at [452, 447] on textarea at bounding box center [854, 460] width 1132 height 70
paste textarea "As a top Shopify service provider, we assist companies in creating stable, expa…"
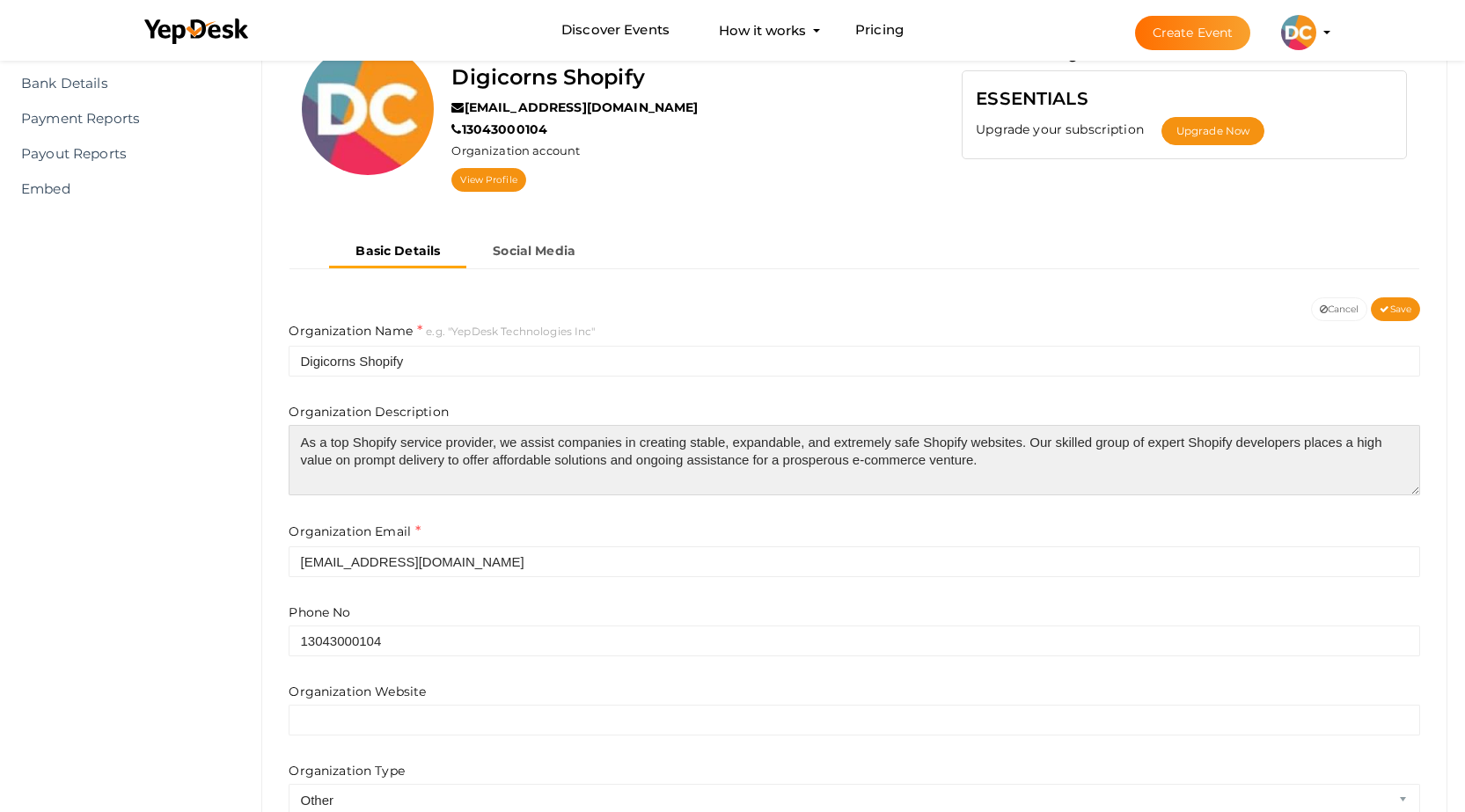
drag, startPoint x: 1027, startPoint y: 441, endPoint x: 247, endPoint y: 440, distance: 780.0
click at [247, 440] on div "Profile Details View & Update your Profile Details Digicorns Shopify info@digic…" at bounding box center [855, 502] width 1222 height 1172
click at [1103, 465] on textarea "As a top Shopify service provider, we assist companies in creating stable, expa…" at bounding box center [854, 460] width 1132 height 70
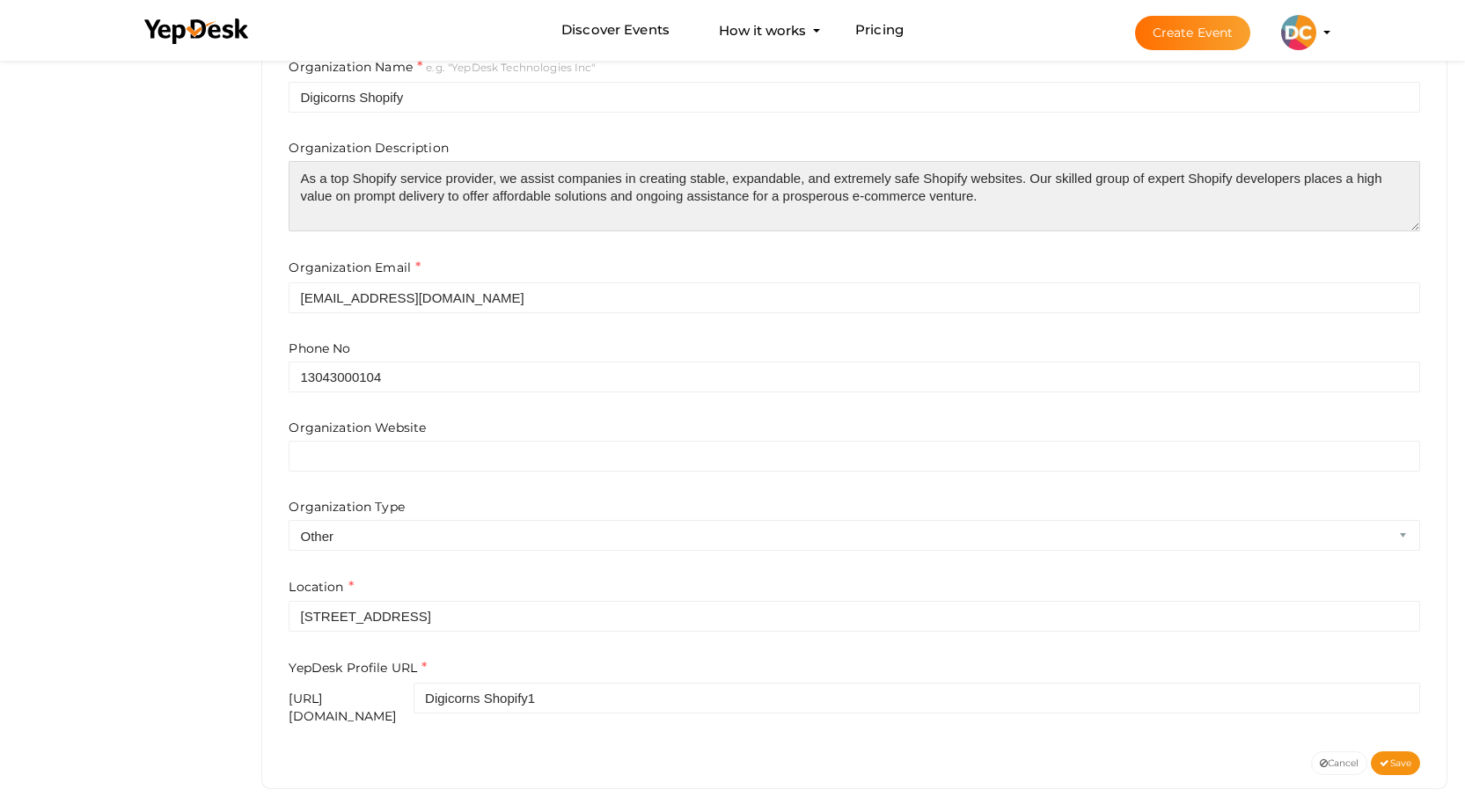
scroll to position [440, 0]
type textarea "As a top Shopify service provider, we assist companies in creating stable, expa…"
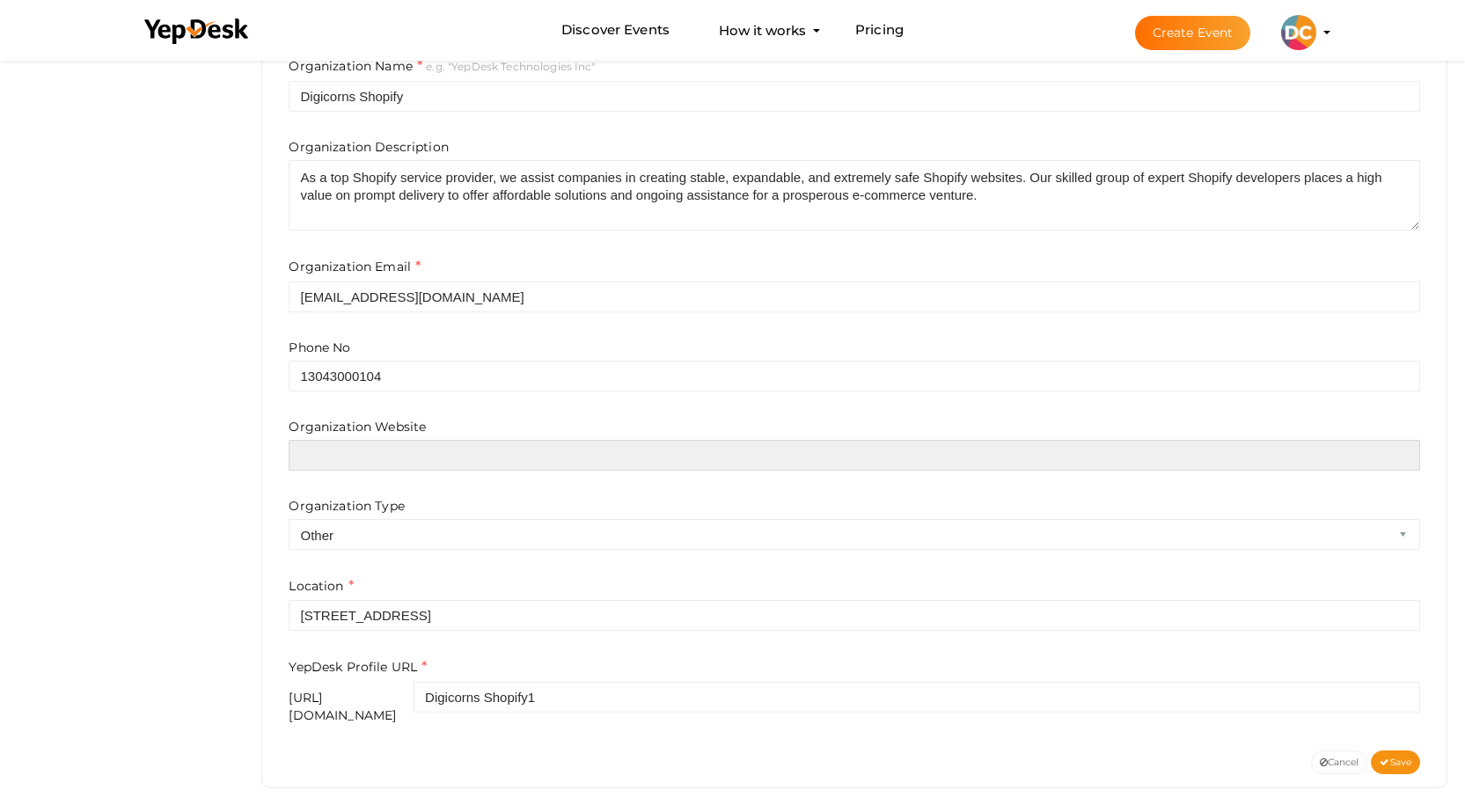
click at [398, 464] on input "text" at bounding box center [854, 455] width 1132 height 31
paste input "https://digicorns.com/shopify/"
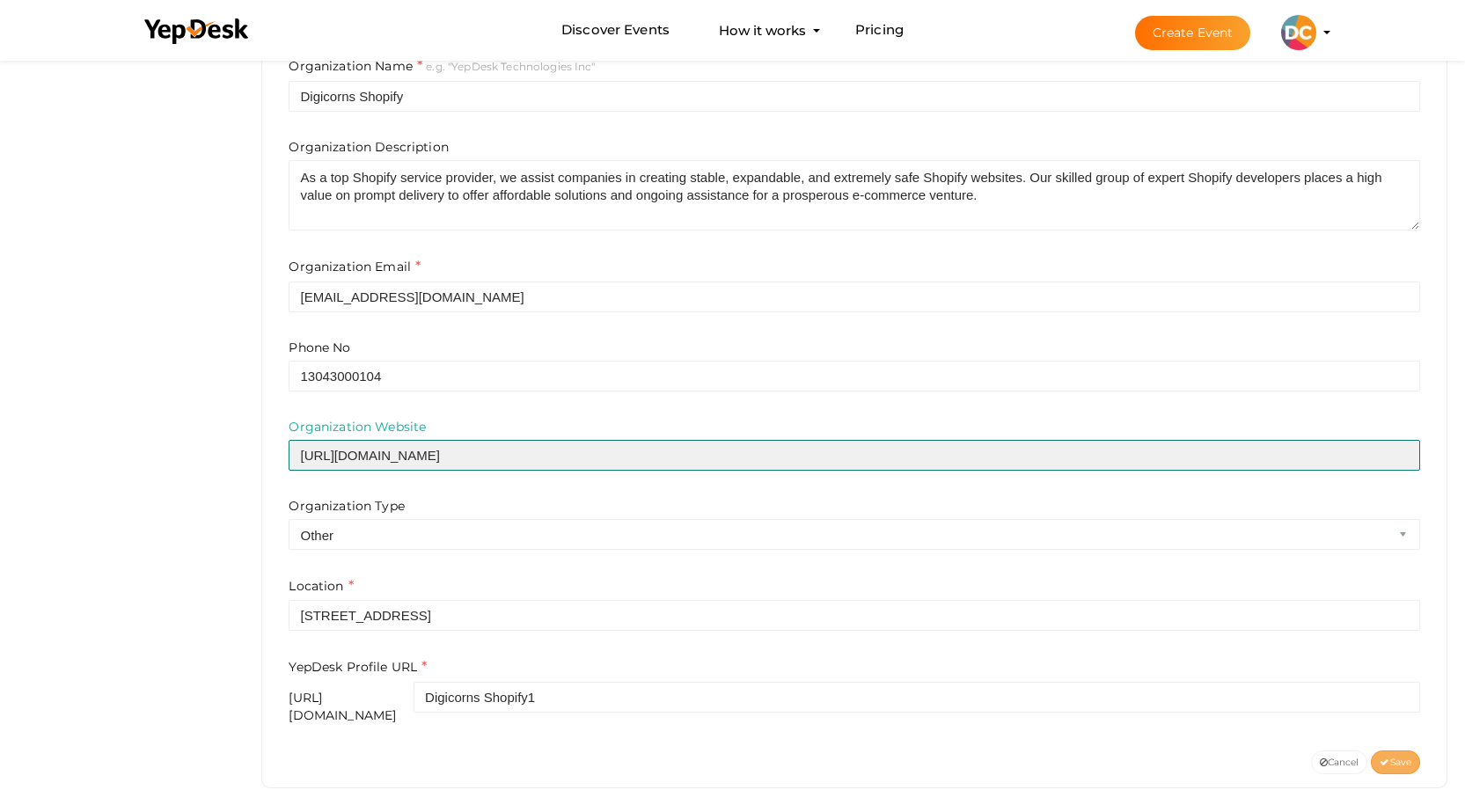
type input "https://digicorns.com/shopify/"
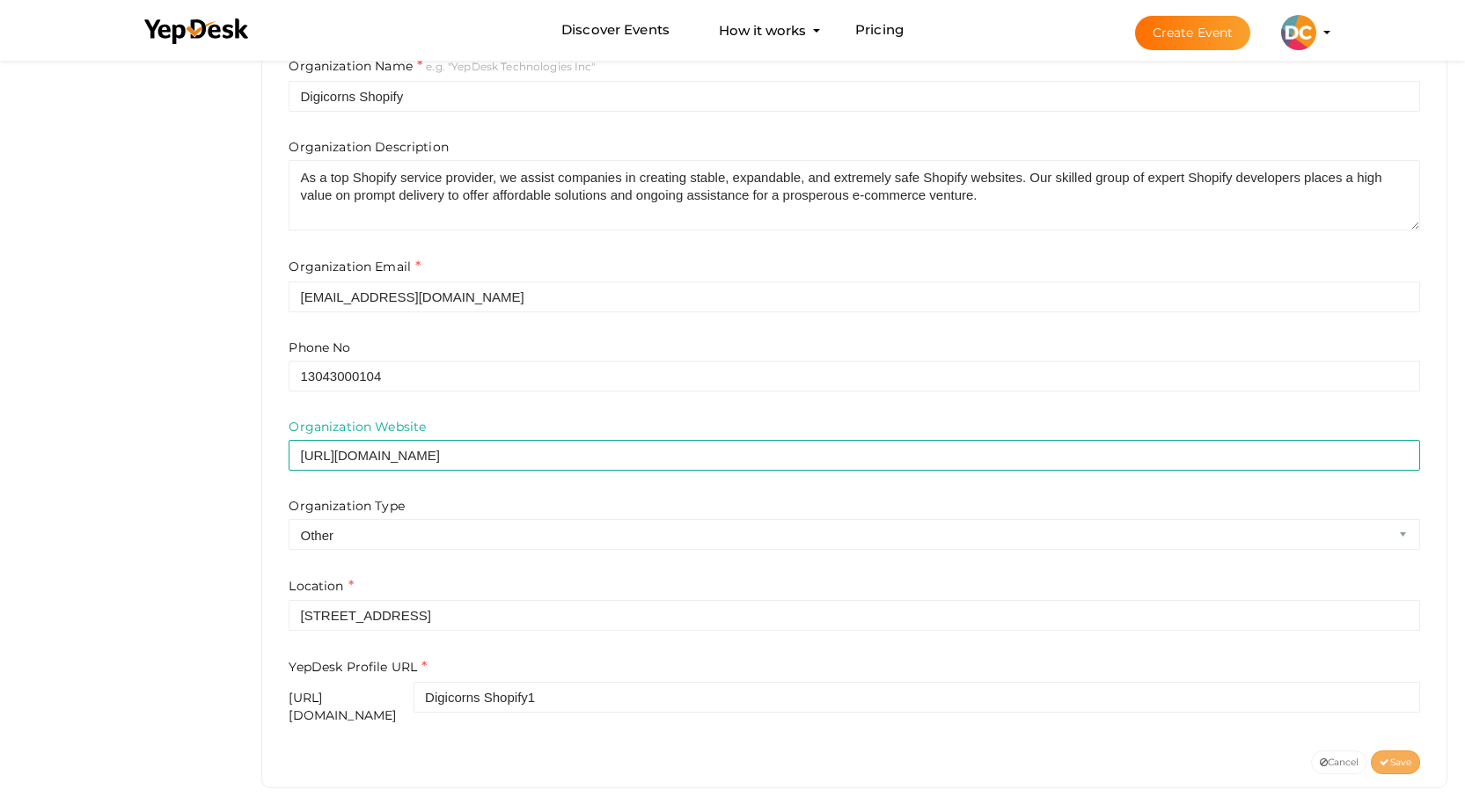
click at [1396, 757] on span "Save" at bounding box center [1396, 762] width 32 height 11
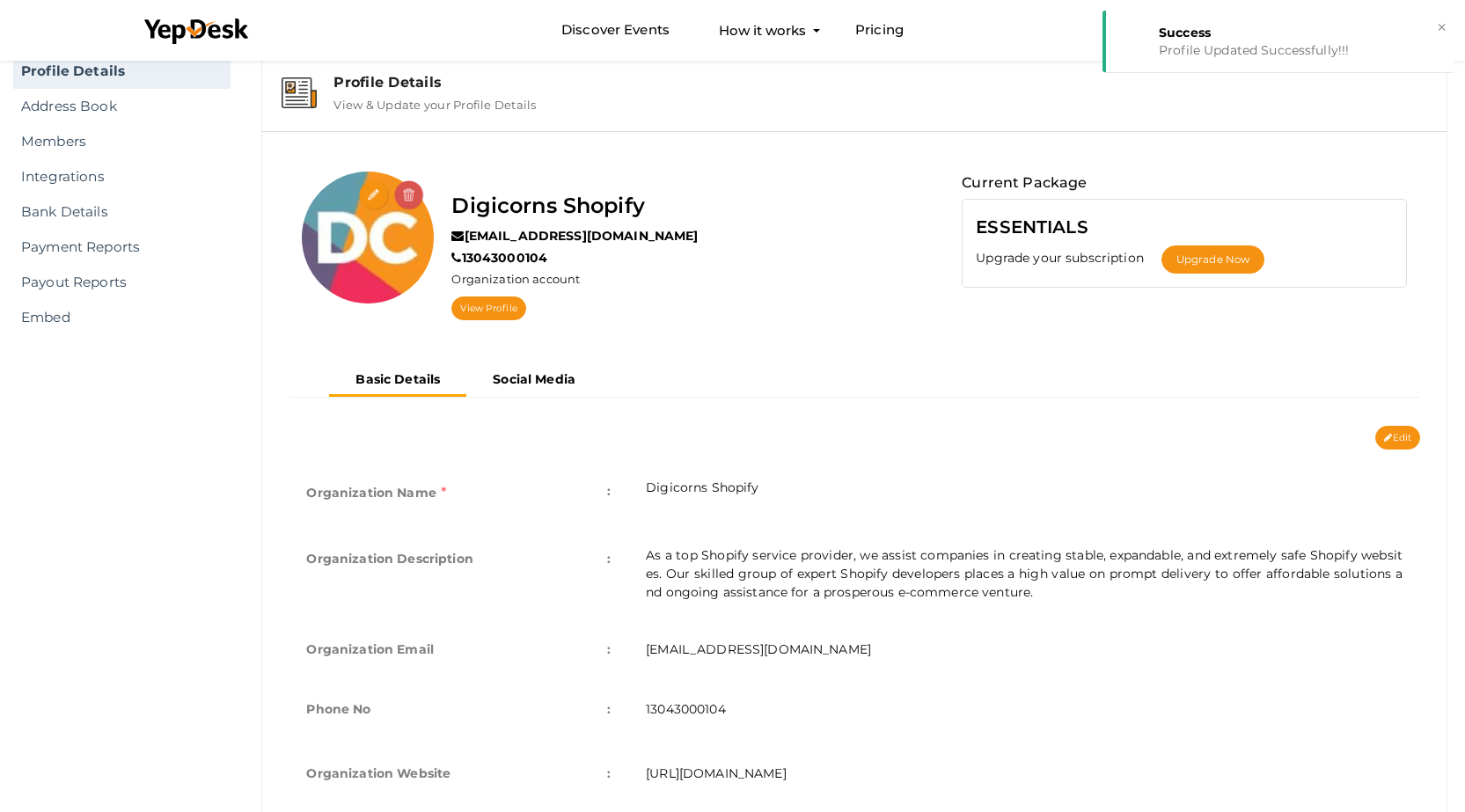
scroll to position [46, 0]
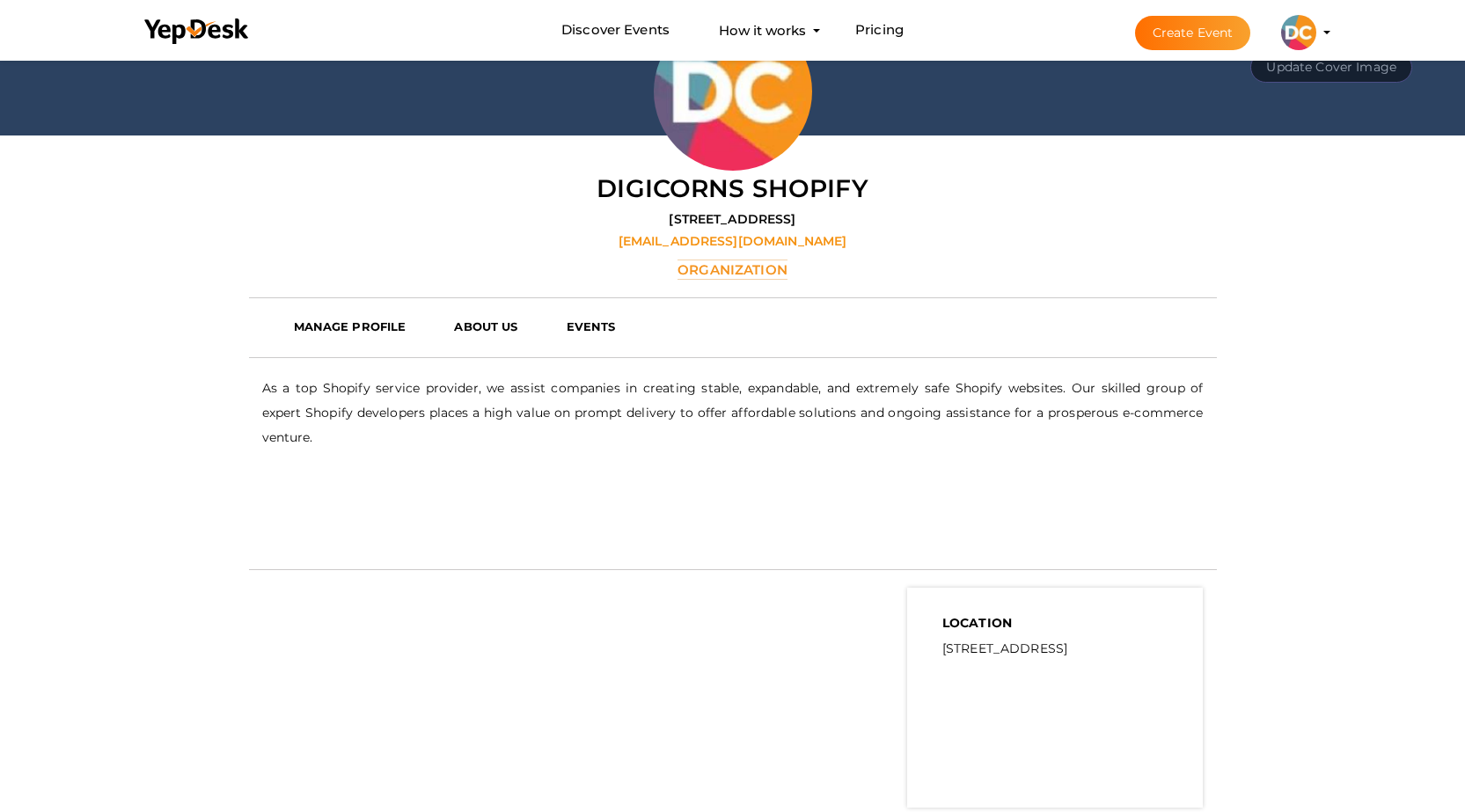
scroll to position [108, 0]
